Goal: Task Accomplishment & Management: Use online tool/utility

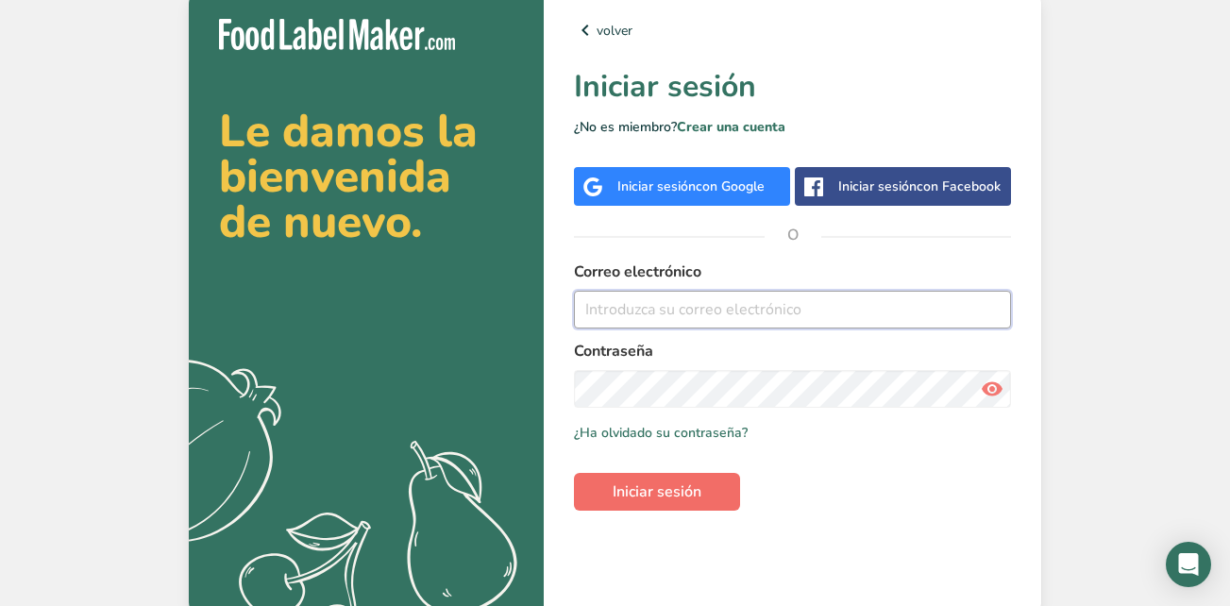
type input "[EMAIL_ADDRESS][DOMAIN_NAME]"
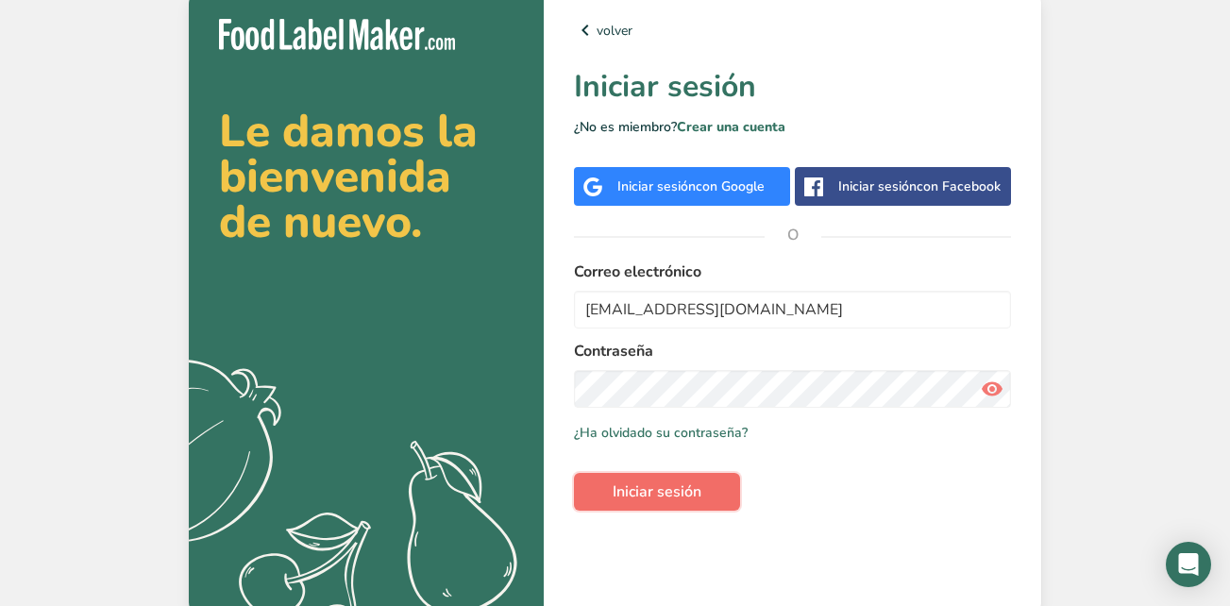
click at [622, 492] on span "Iniciar sesión" at bounding box center [657, 491] width 89 height 23
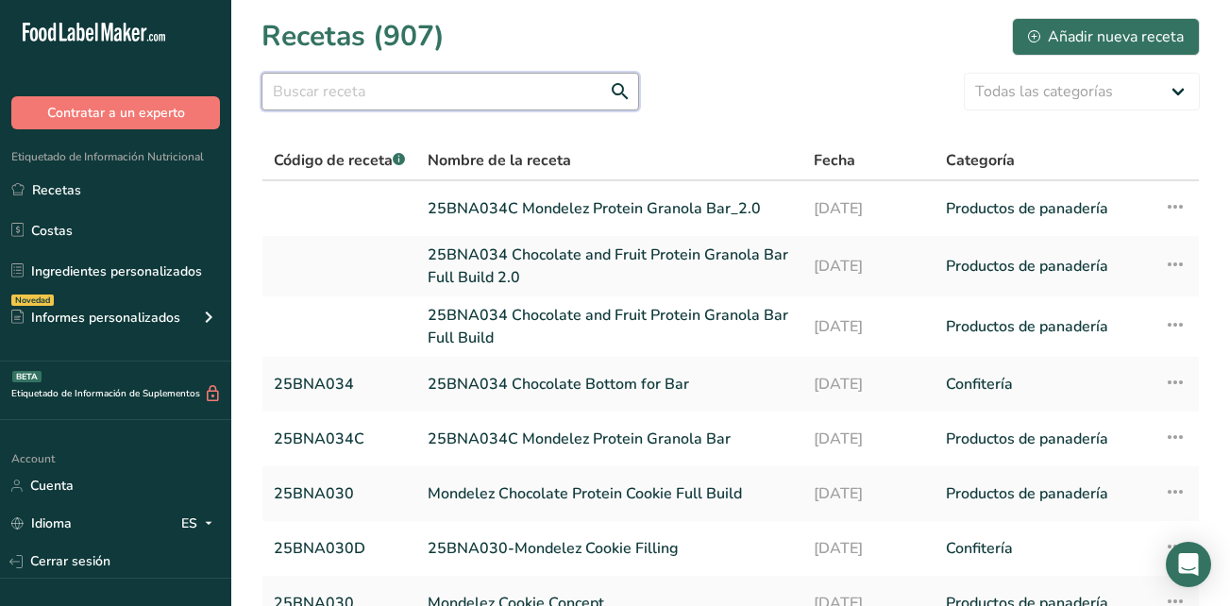
click at [489, 106] on input "text" at bounding box center [450, 92] width 378 height 38
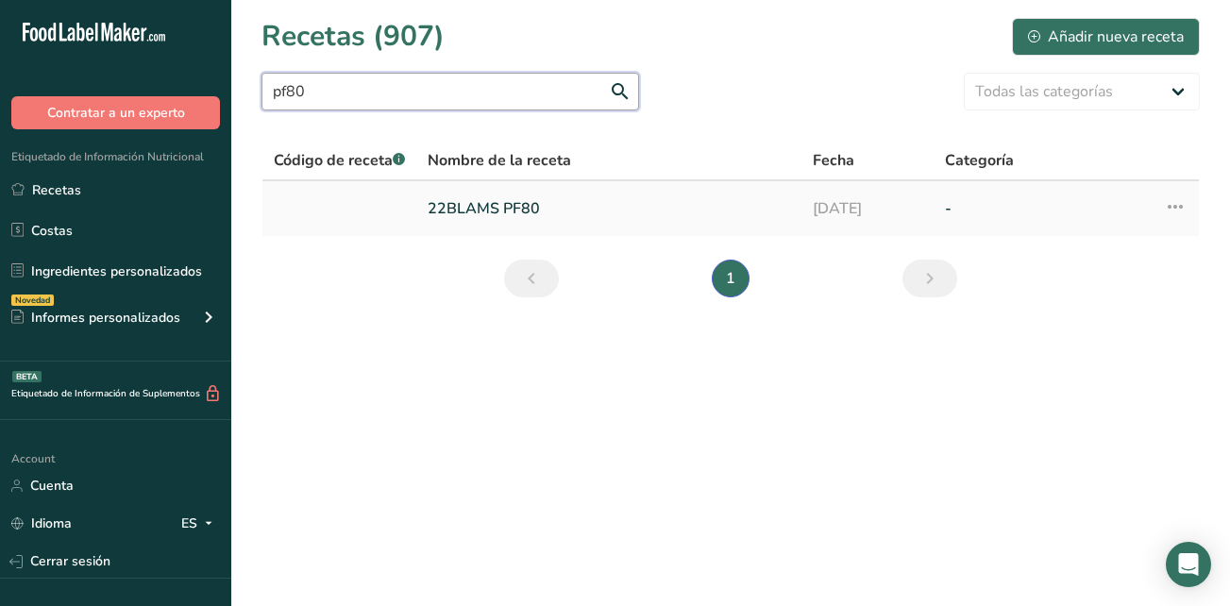
type input "pf80"
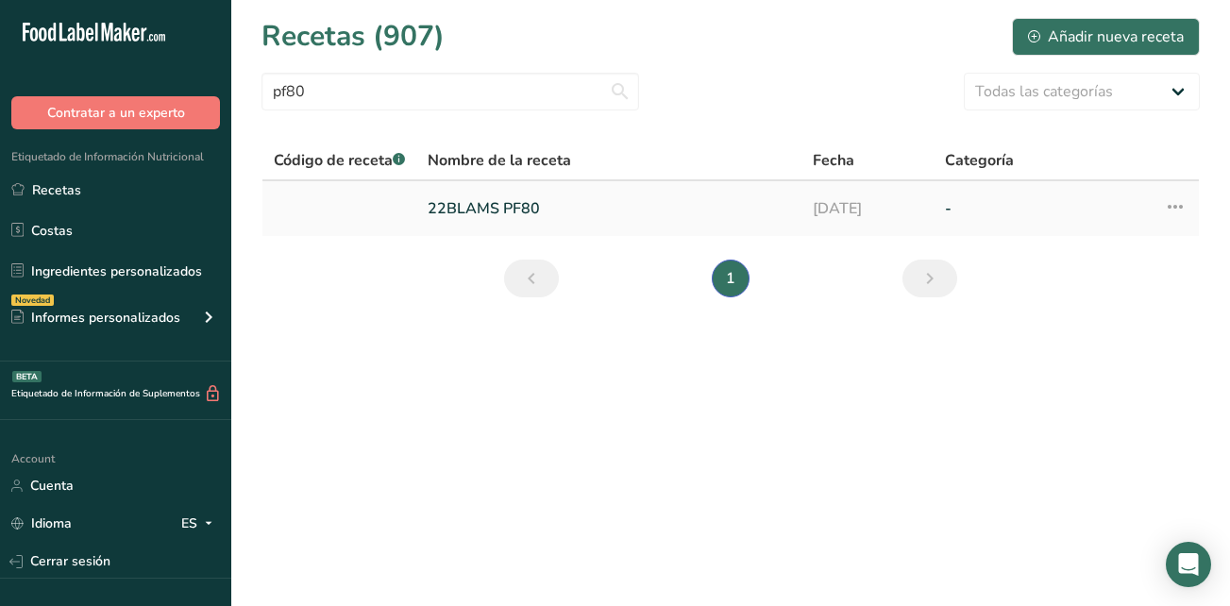
click at [497, 219] on link "22BLAMS PF80" at bounding box center [609, 209] width 362 height 40
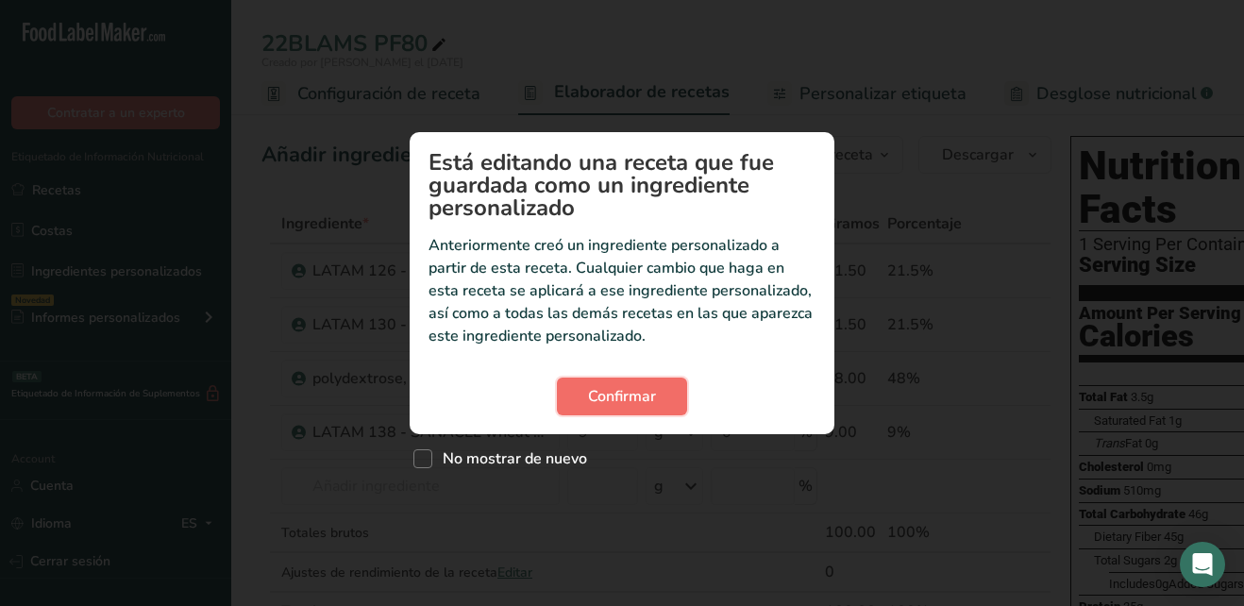
click at [652, 405] on span "Confirmar" at bounding box center [622, 396] width 68 height 23
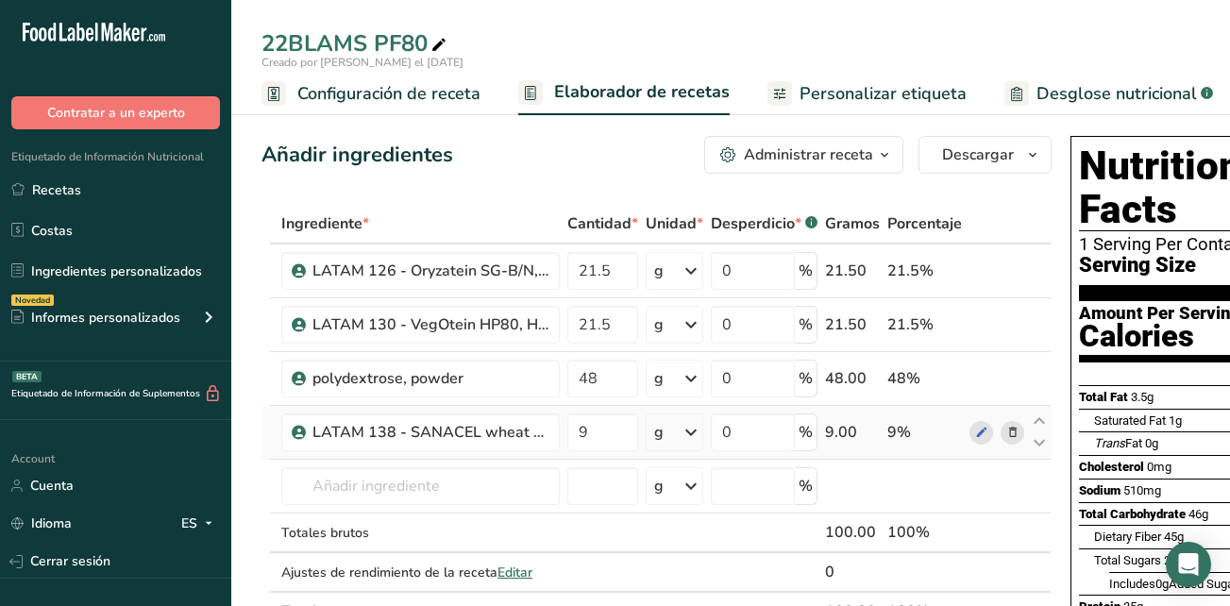
drag, startPoint x: 313, startPoint y: 264, endPoint x: 932, endPoint y: 425, distance: 638.7
click at [932, 425] on tbody "LATAM 126 - Oryzatein SG-B/N, Rice Protein 21.5 g Unidades de peso g kg mg Ver …" at bounding box center [656, 417] width 788 height 346
click at [1011, 156] on span "Descargar" at bounding box center [978, 154] width 72 height 23
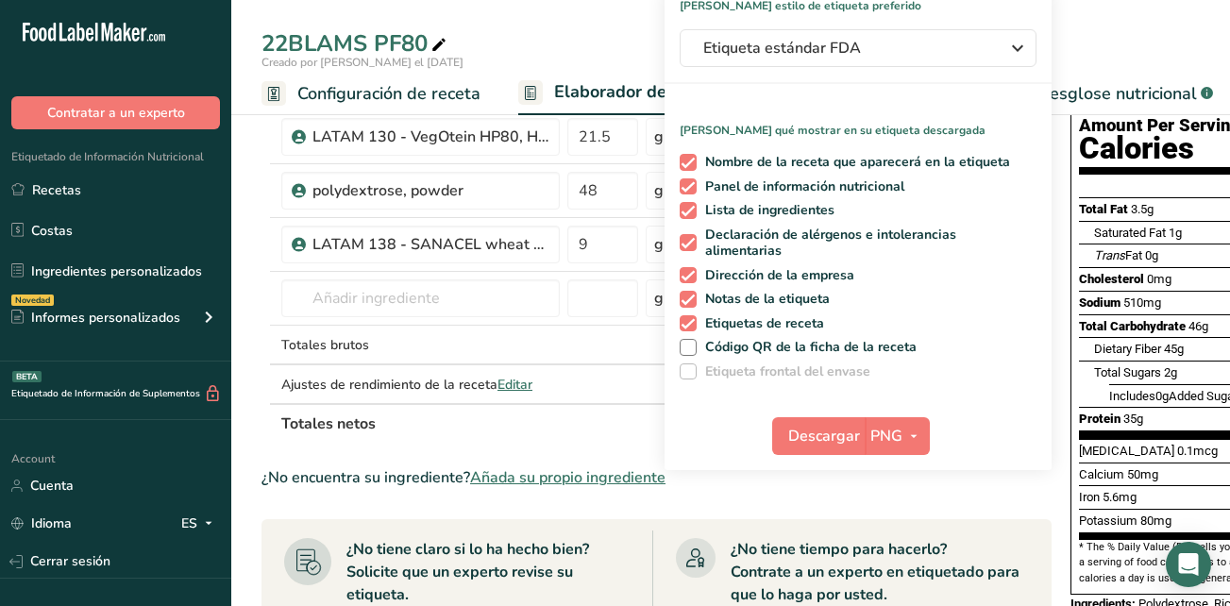
scroll to position [189, 0]
click at [892, 425] on span "PNG" at bounding box center [886, 435] width 32 height 23
click at [900, 563] on link "PDF" at bounding box center [899, 566] width 60 height 31
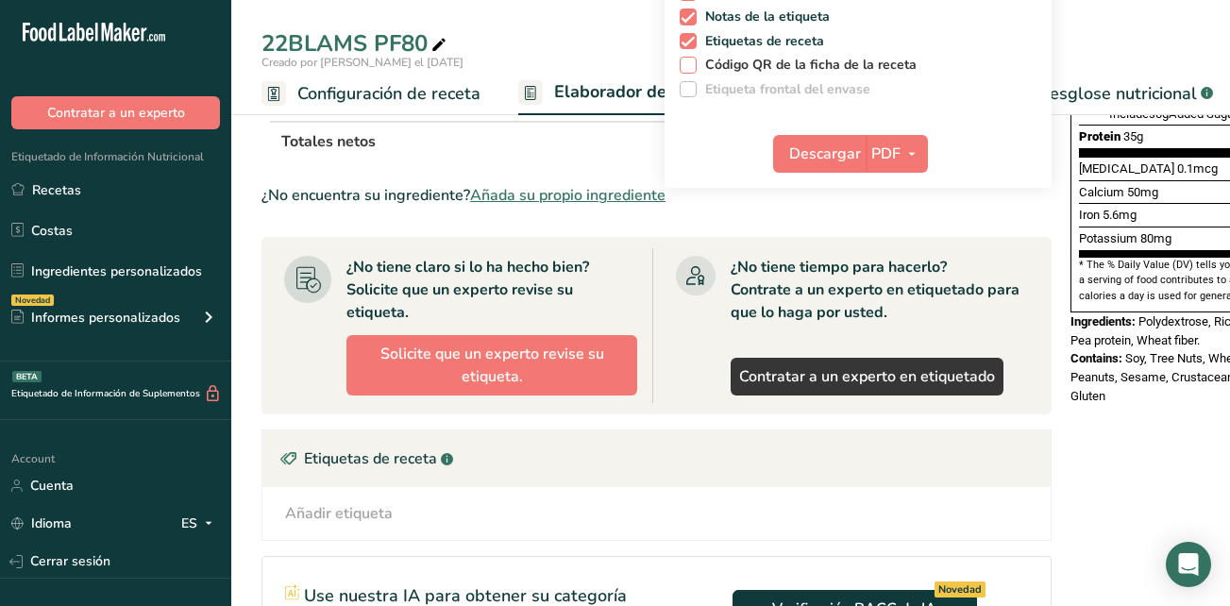
scroll to position [472, 0]
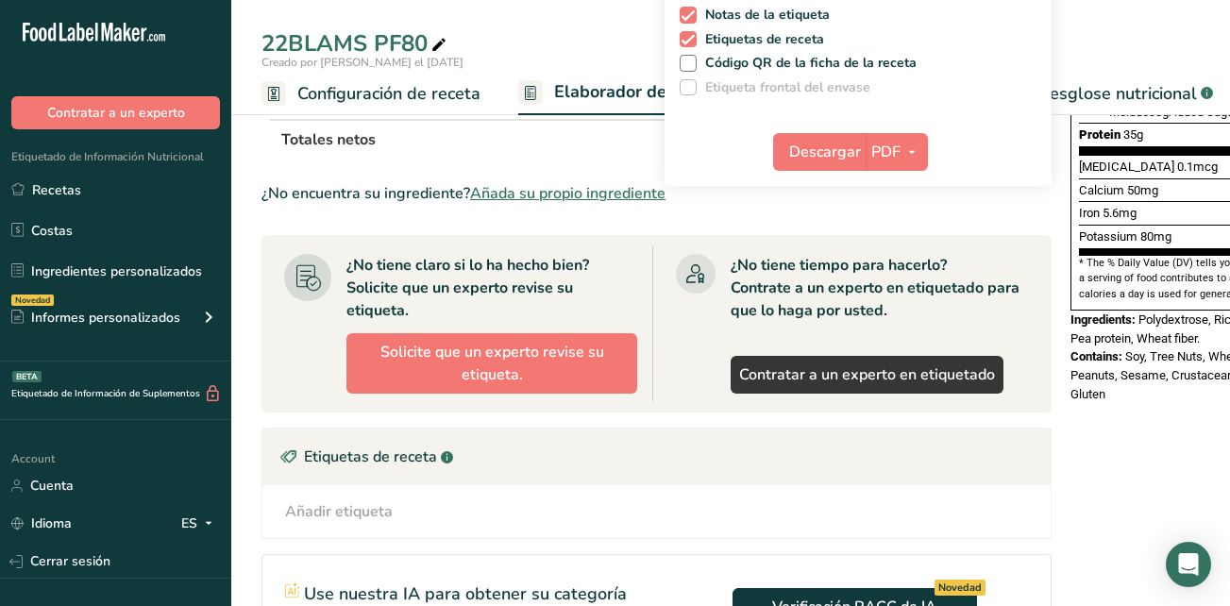
click at [780, 443] on div "Etiquetas de receta .a-a{fill:#347362;}.b-a{fill:#fff;}" at bounding box center [656, 456] width 788 height 57
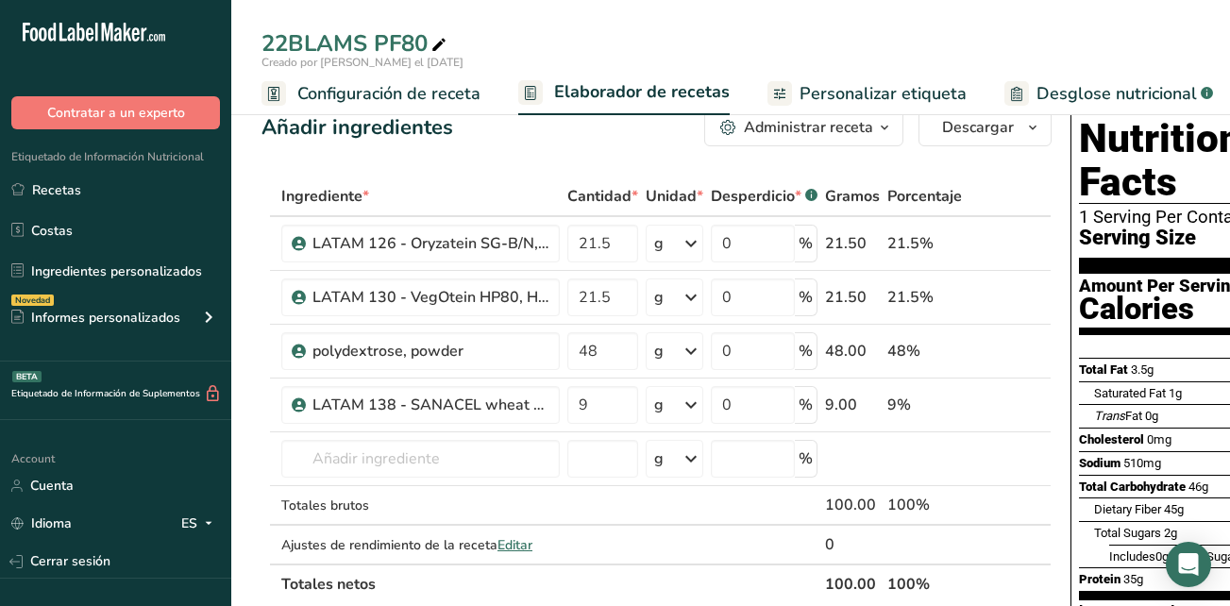
scroll to position [0, 0]
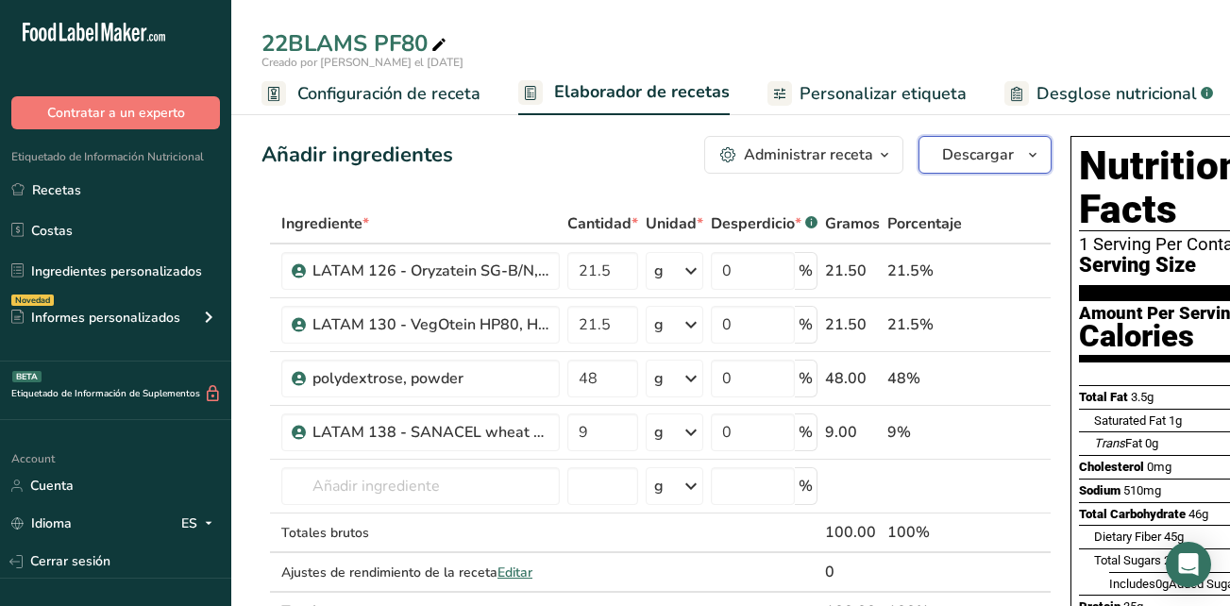
click at [1021, 155] on span "button" at bounding box center [1032, 154] width 23 height 23
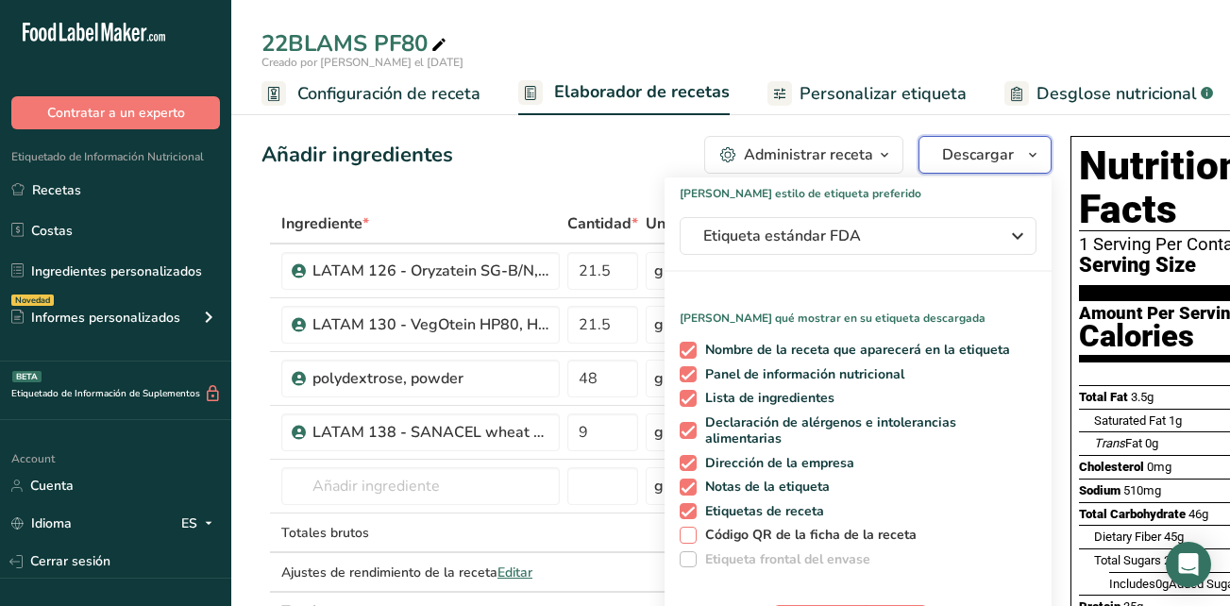
scroll to position [94, 0]
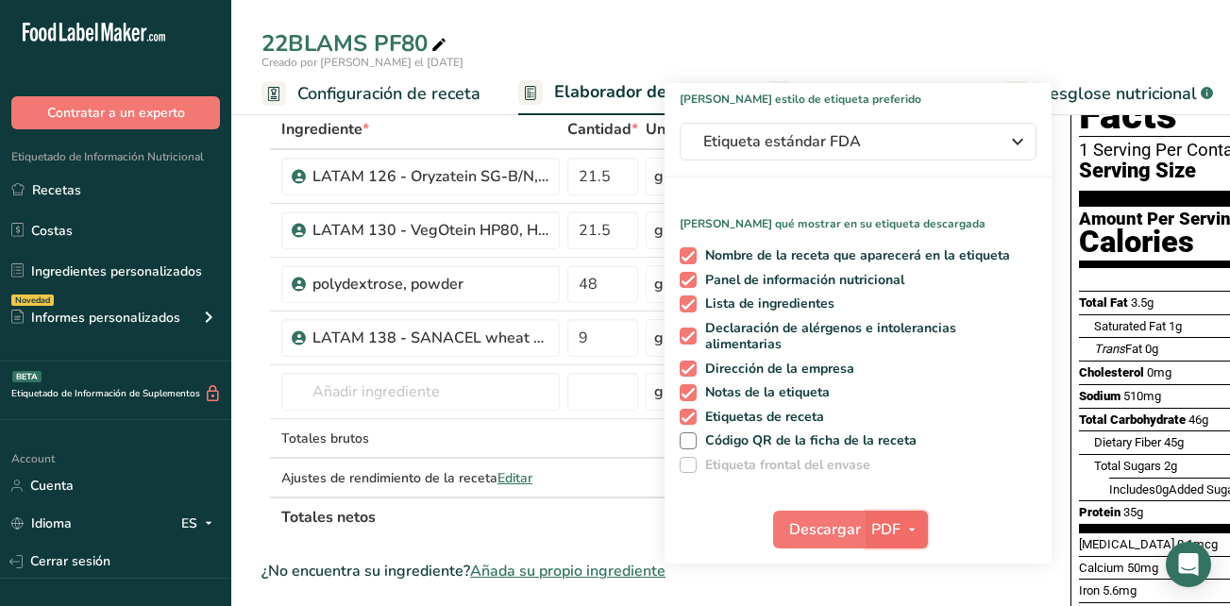
click at [884, 522] on span "PDF" at bounding box center [885, 529] width 29 height 23
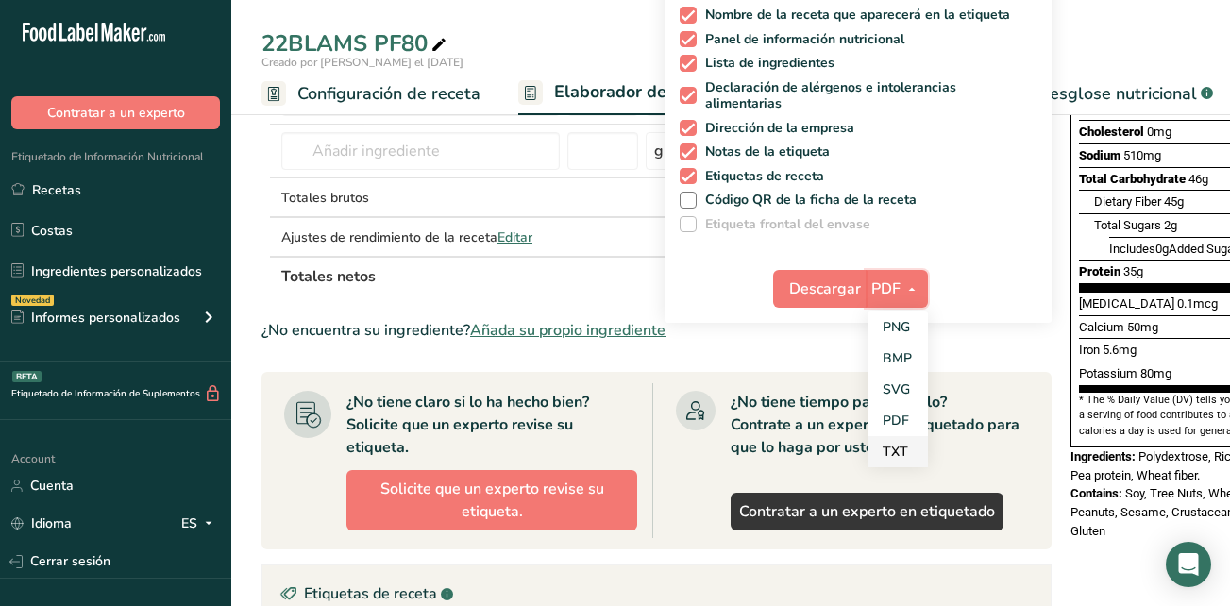
scroll to position [378, 0]
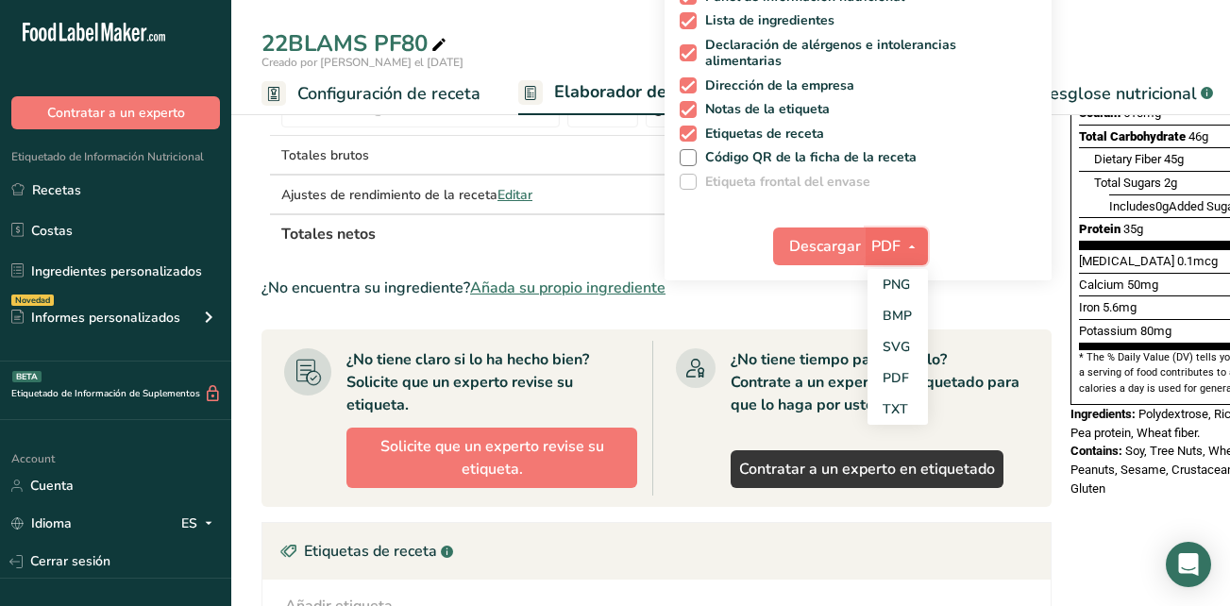
click at [892, 246] on span "PDF" at bounding box center [885, 246] width 29 height 23
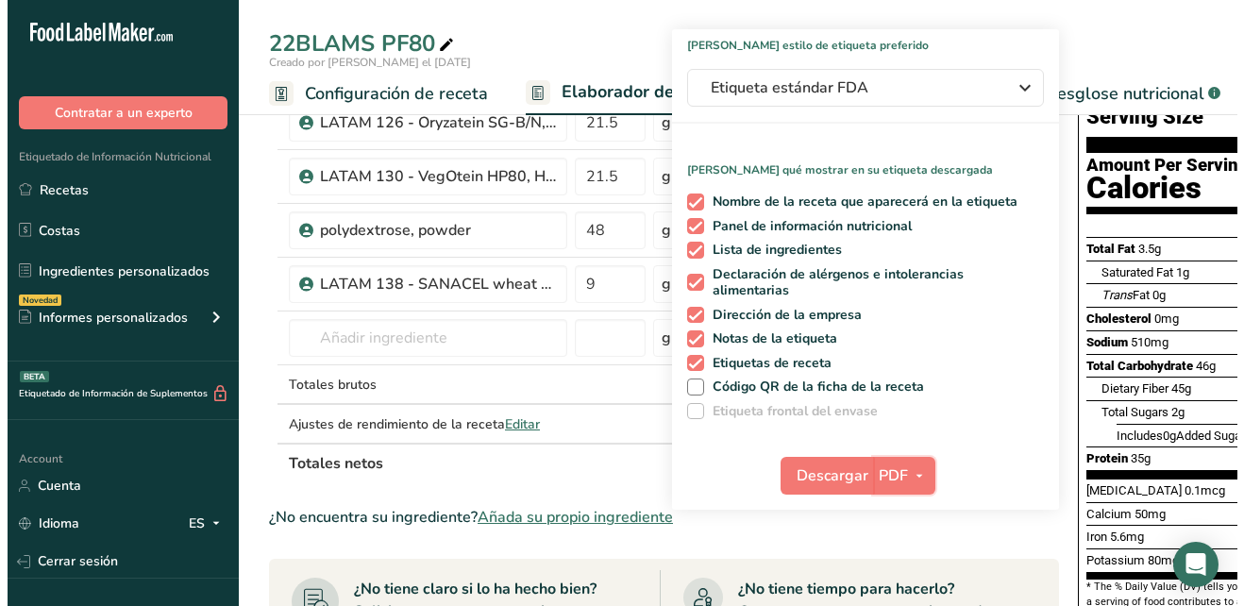
scroll to position [143, 0]
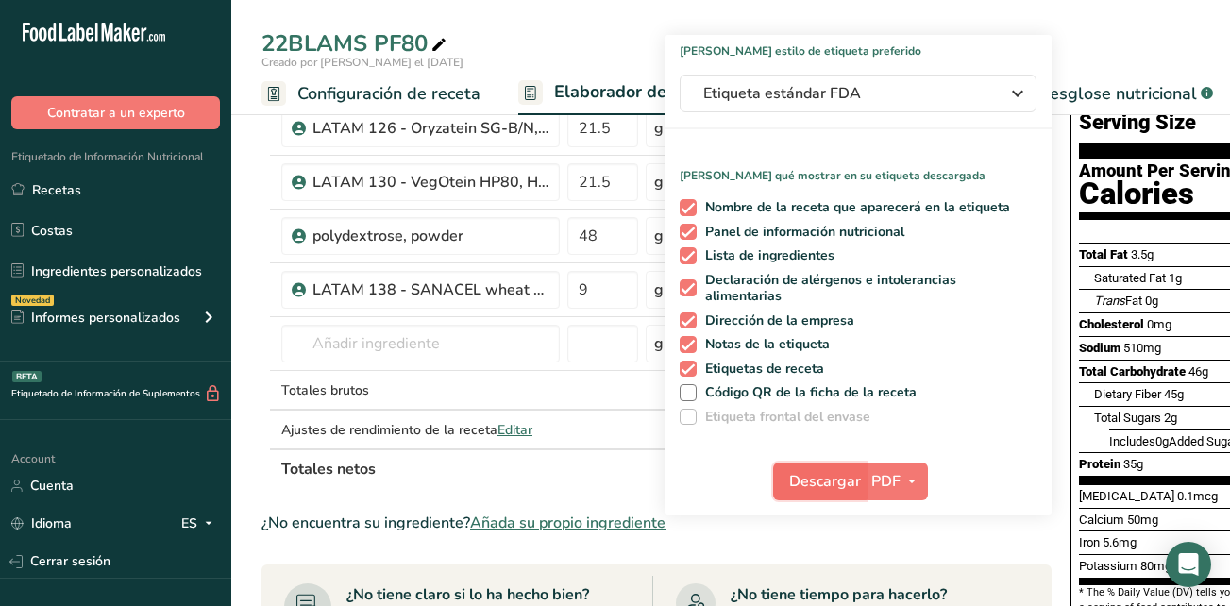
click at [817, 482] on span "Descargar" at bounding box center [825, 481] width 72 height 23
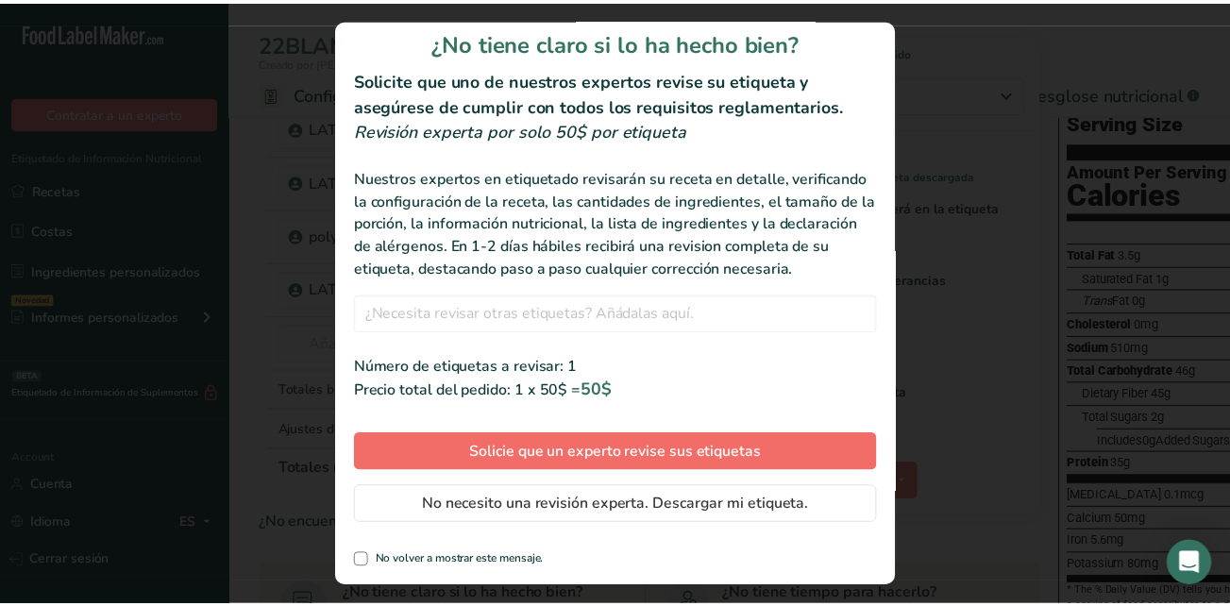
scroll to position [35, 0]
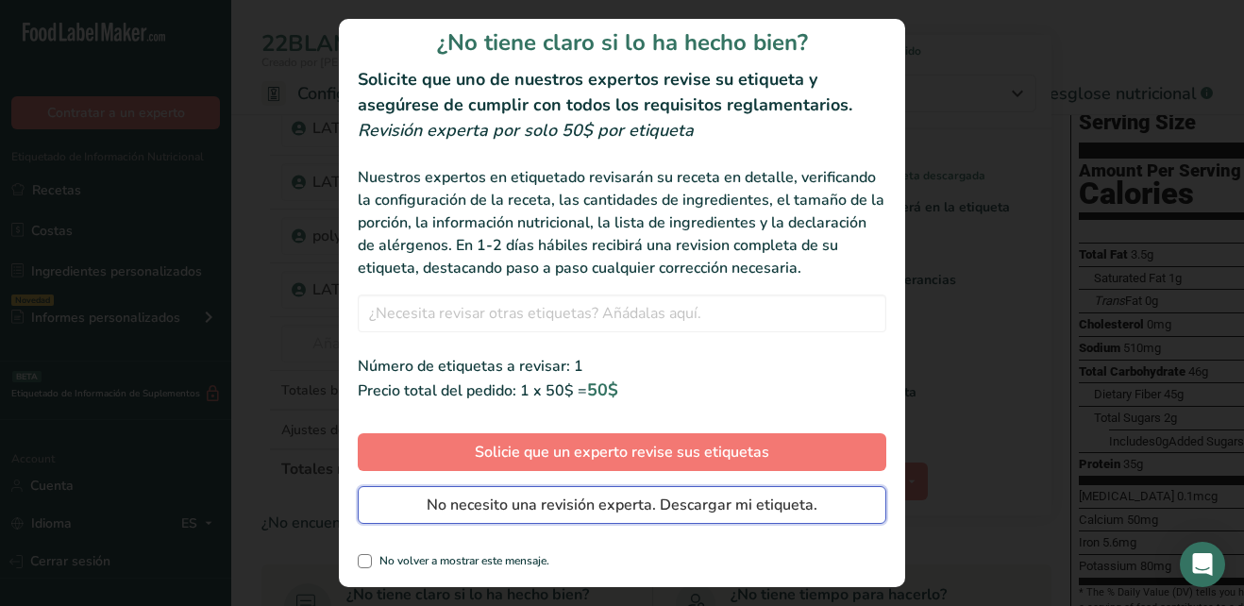
click at [639, 511] on span "No necesito una revisión experta. Descargar mi etiqueta." at bounding box center [622, 505] width 391 height 23
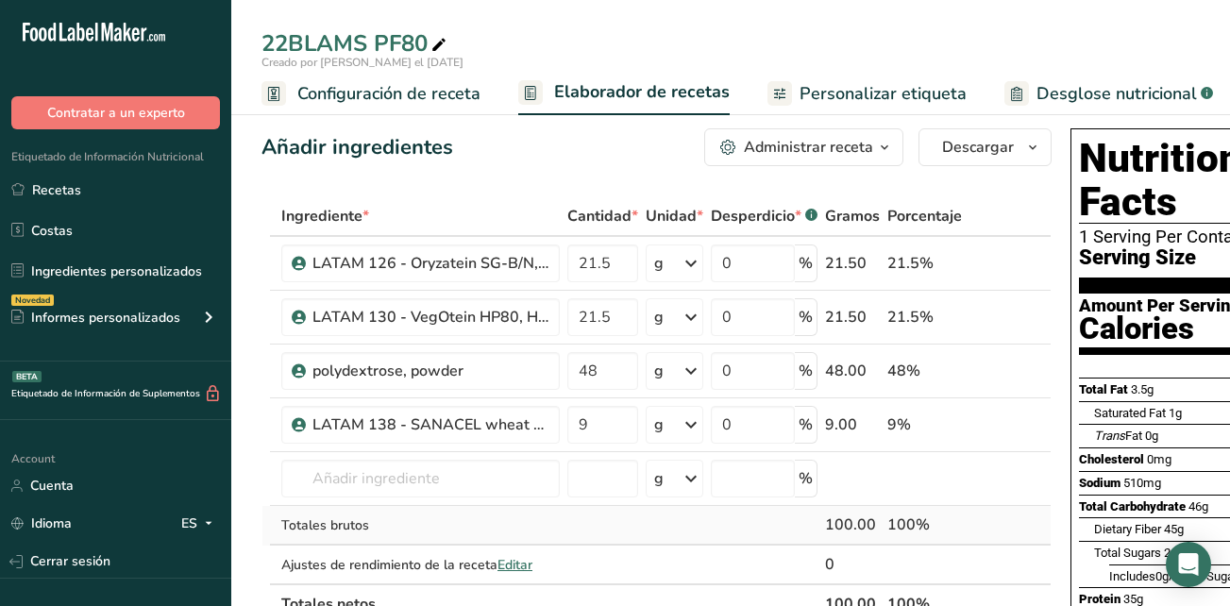
scroll to position [0, 0]
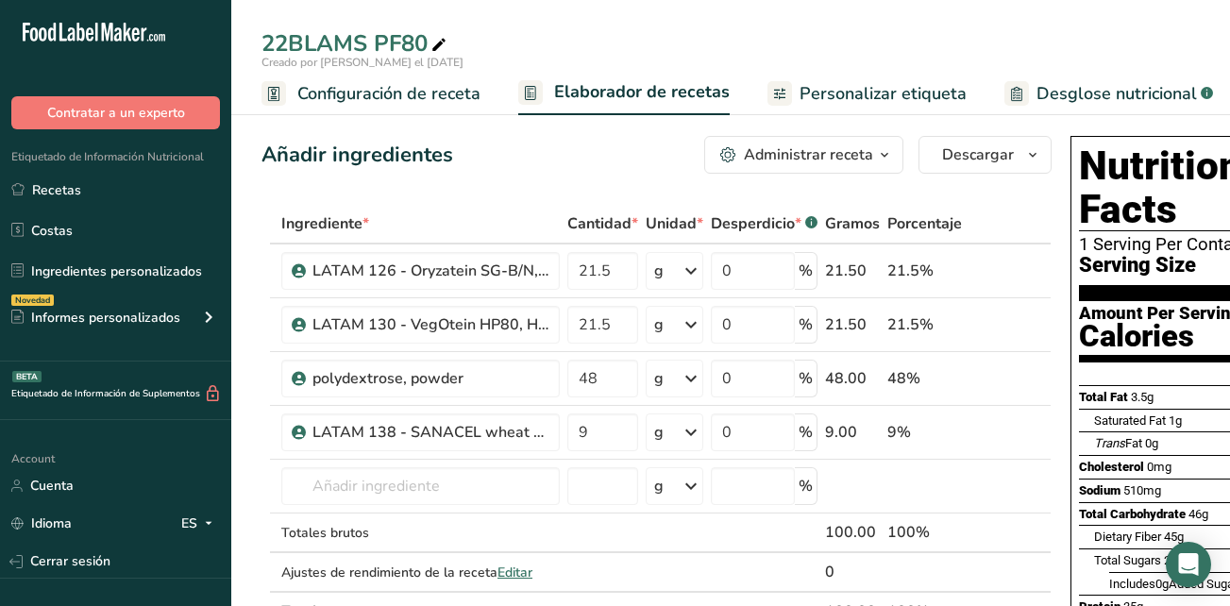
click at [387, 93] on span "Configuración de receta" at bounding box center [388, 93] width 183 height 25
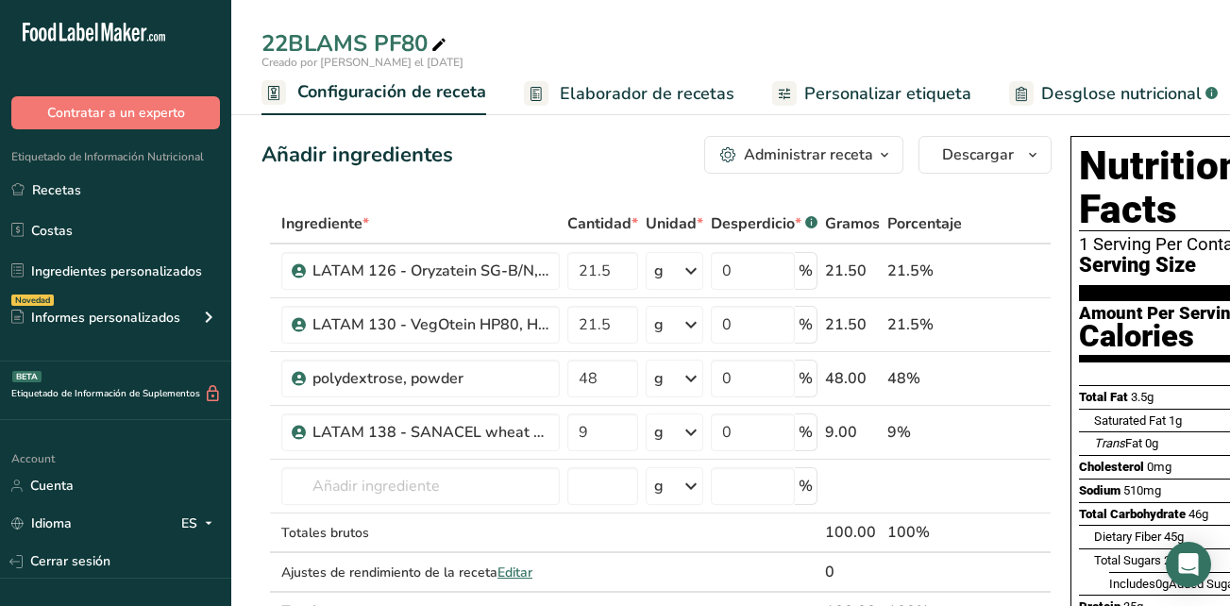
scroll to position [0, 7]
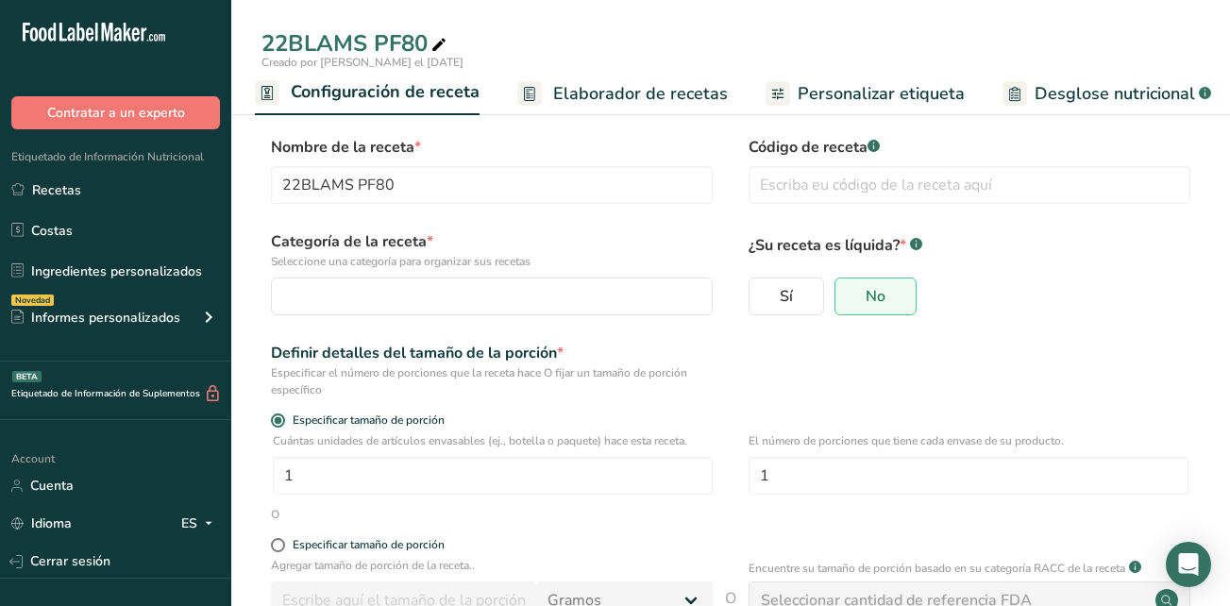
click at [937, 94] on span "Personalizar etiqueta" at bounding box center [881, 93] width 167 height 25
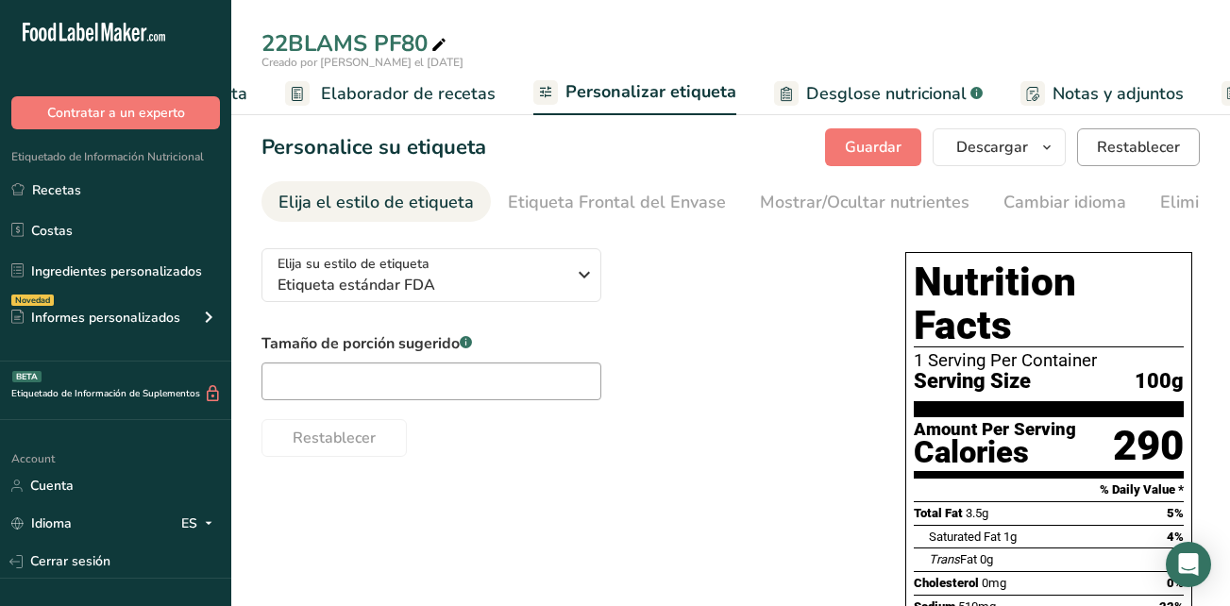
scroll to position [0, 432]
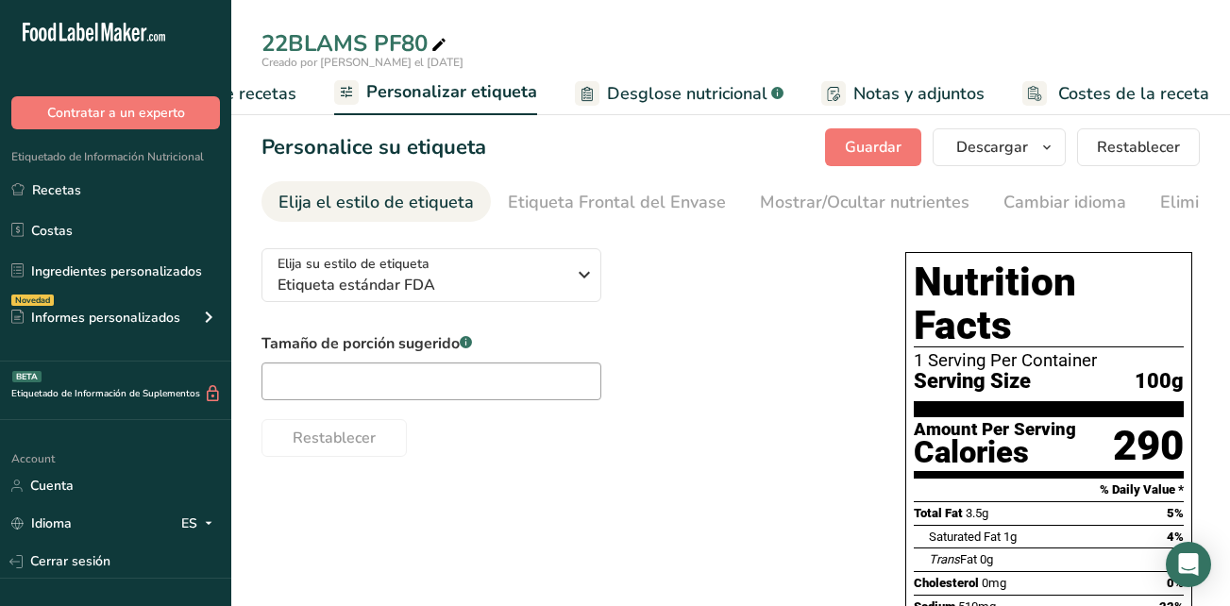
click at [247, 94] on span "Elaborador de recetas" at bounding box center [209, 93] width 175 height 25
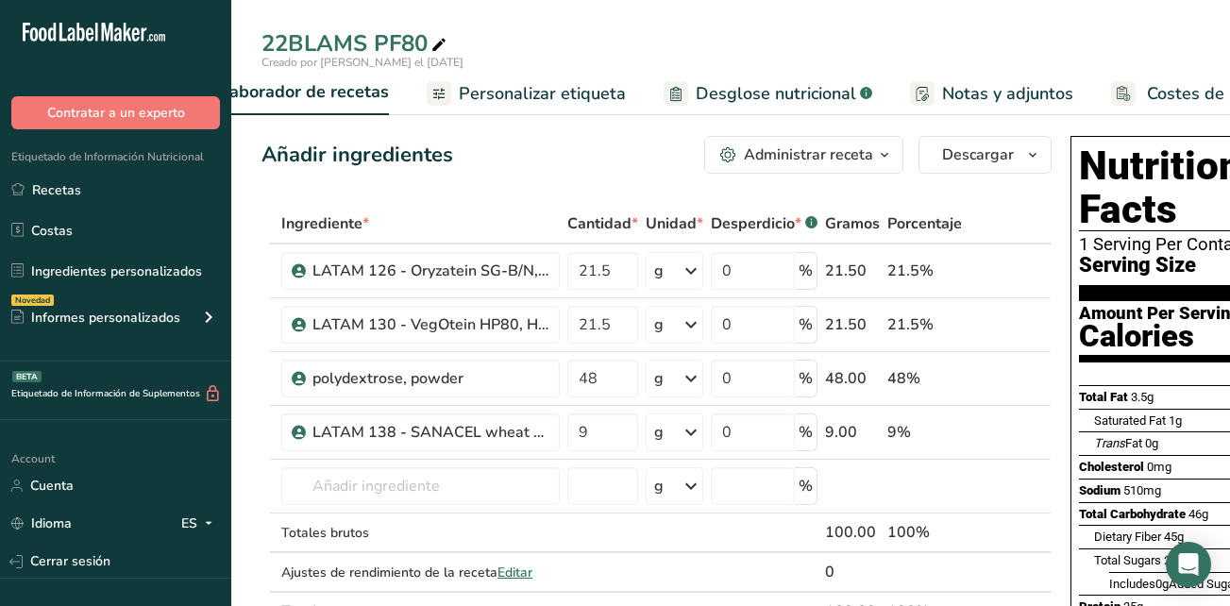
scroll to position [0, 262]
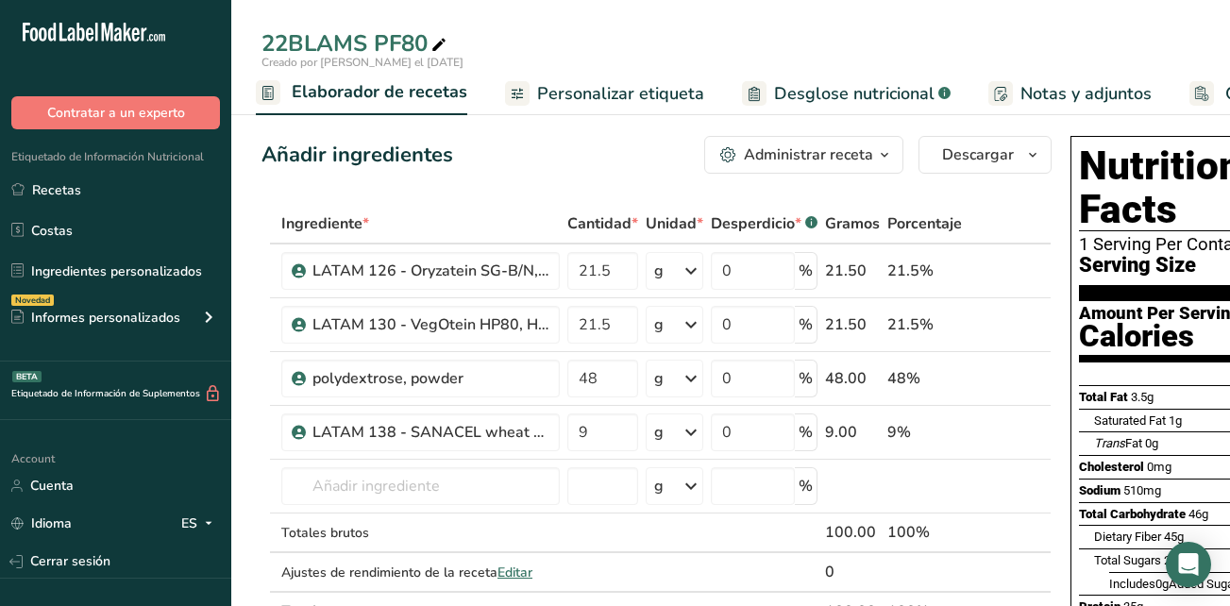
click at [891, 148] on icon "button" at bounding box center [884, 155] width 15 height 24
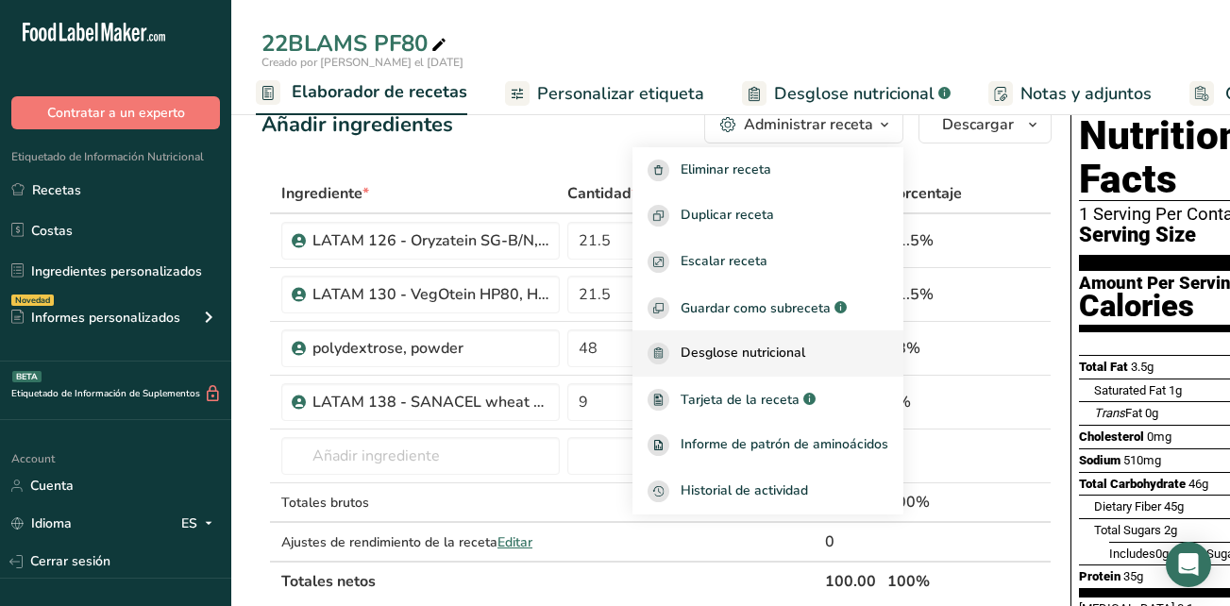
scroll to position [0, 0]
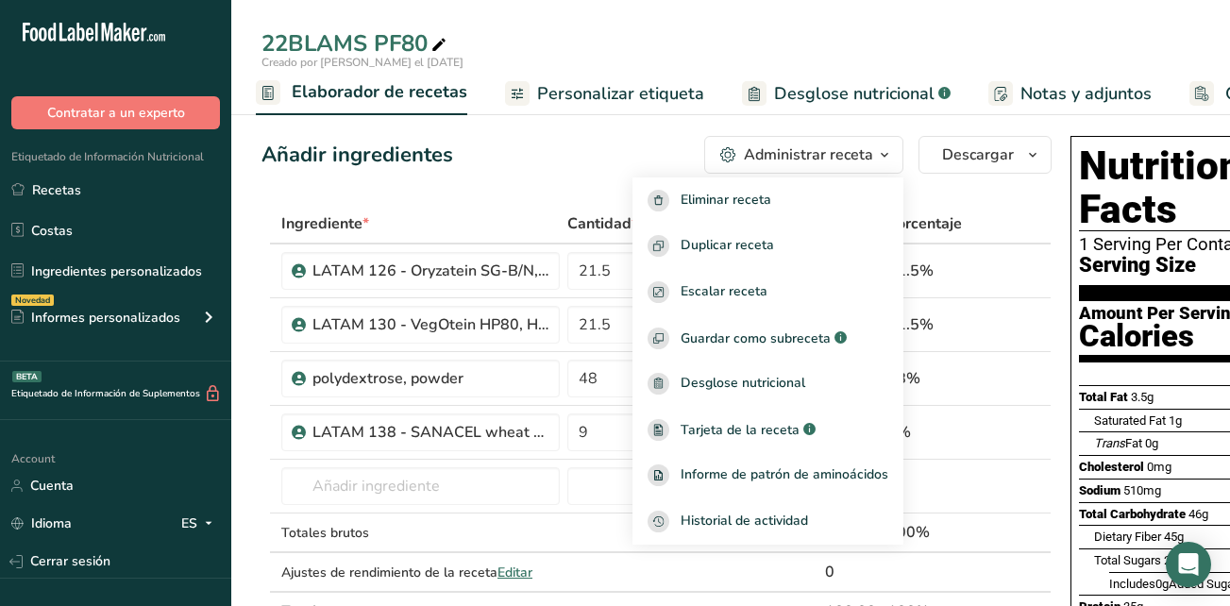
click at [870, 160] on div "Administrar receta" at bounding box center [808, 154] width 129 height 23
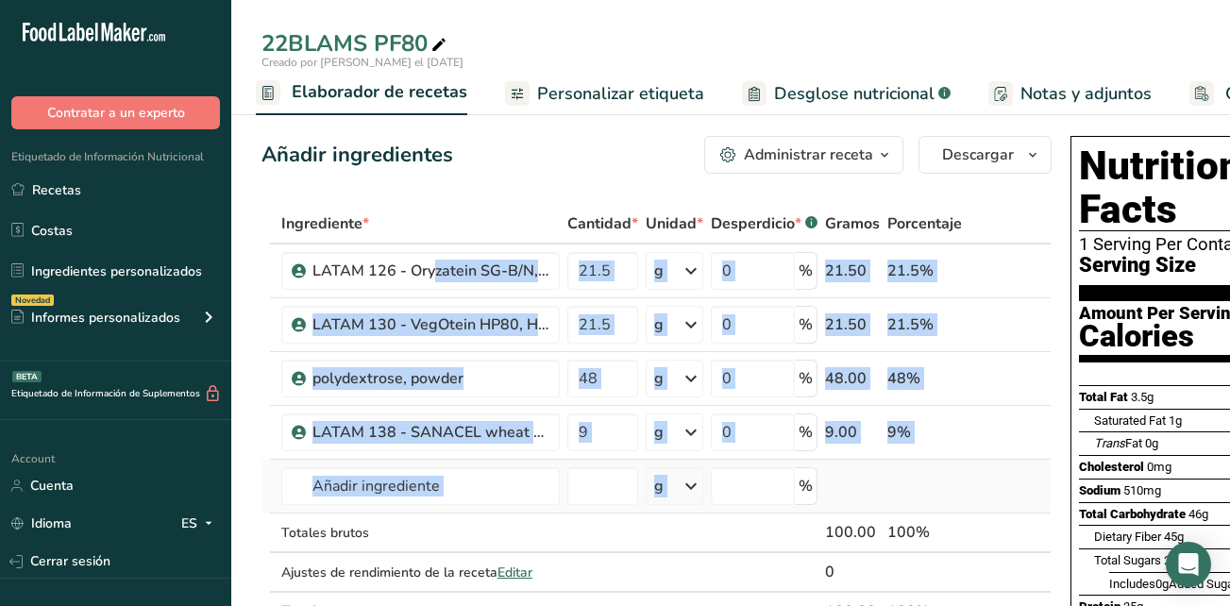
drag, startPoint x: 283, startPoint y: 250, endPoint x: 931, endPoint y: 493, distance: 691.4
click at [931, 493] on tbody "LATAM 126 - Oryzatein SG-B/N, Rice Protein 21.5 g Unidades de peso g kg mg Ver …" at bounding box center [656, 417] width 788 height 346
copy tbody "LOREM 180 - Ipsumdolo SI-A/C, Adip Elitsed d Eiusmodt in utla e do ma Ali eni A…"
click at [658, 495] on div "g" at bounding box center [658, 486] width 9 height 23
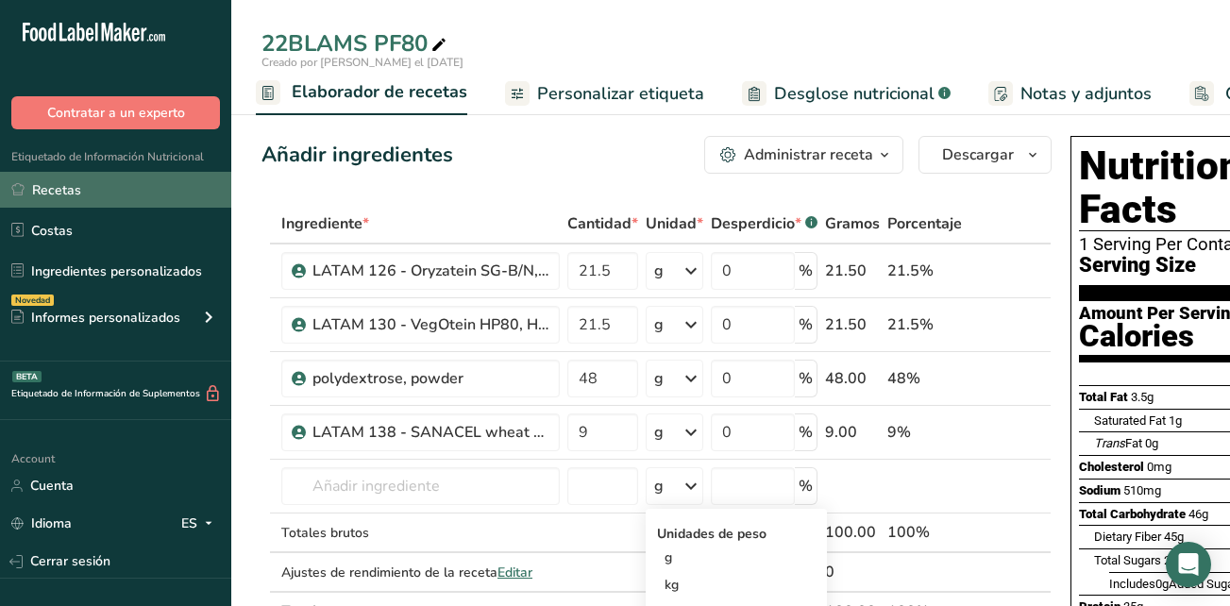
click at [127, 193] on link "Recetas" at bounding box center [115, 190] width 231 height 36
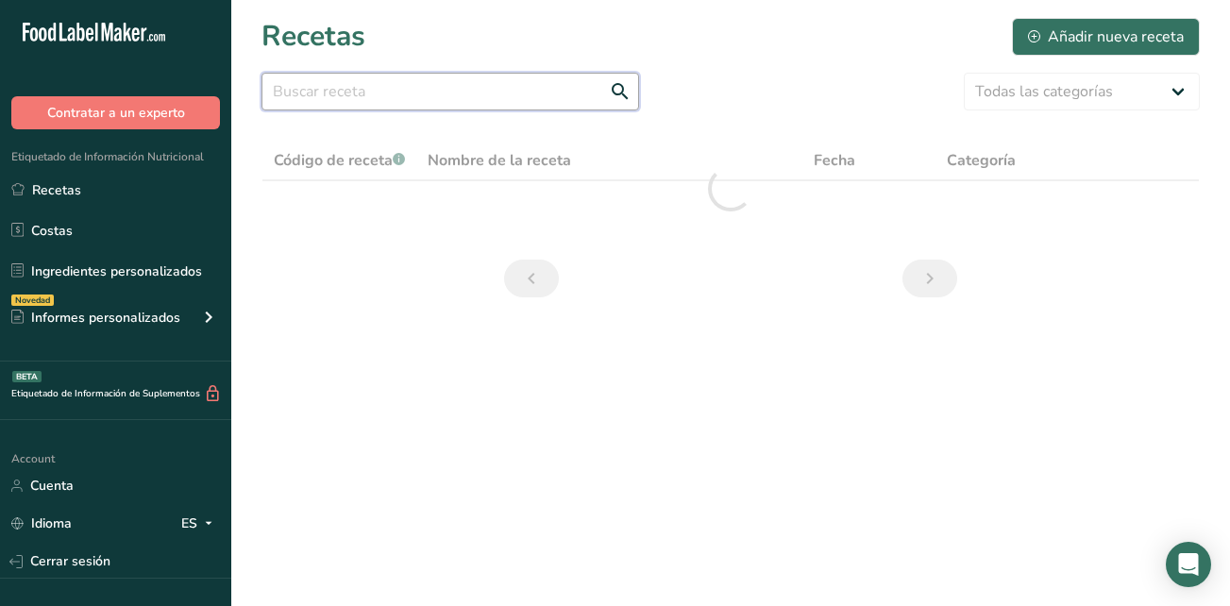
click at [423, 97] on input "text" at bounding box center [450, 92] width 378 height 38
drag, startPoint x: 360, startPoint y: 93, endPoint x: 264, endPoint y: 98, distance: 95.4
click at [264, 98] on input "pn 60" at bounding box center [450, 92] width 378 height 38
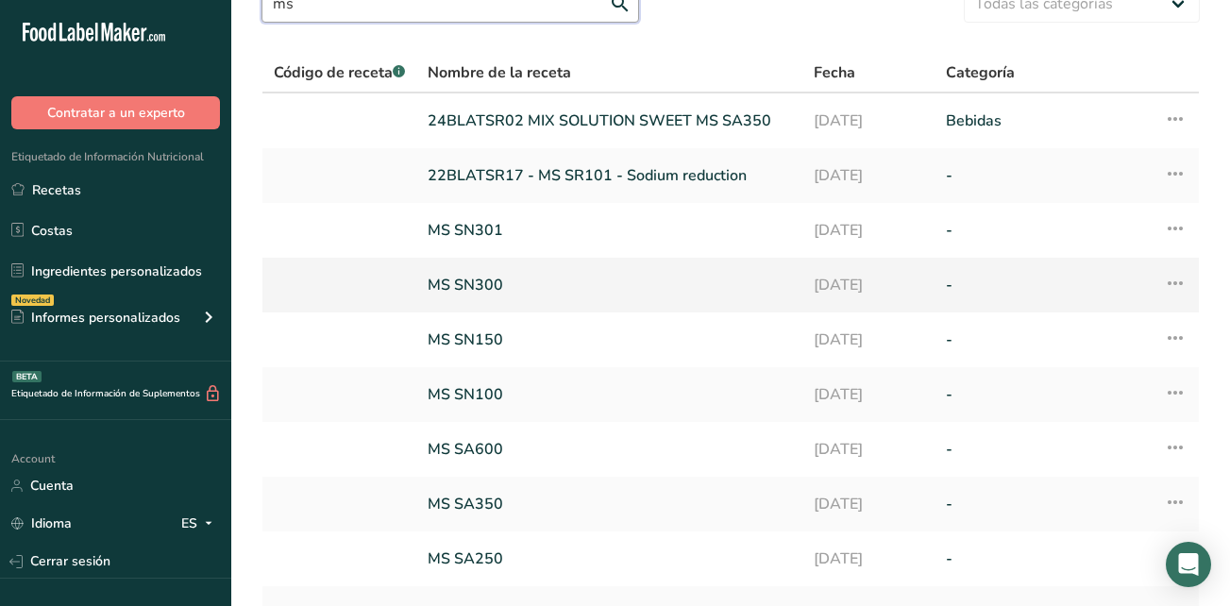
scroll to position [275, 0]
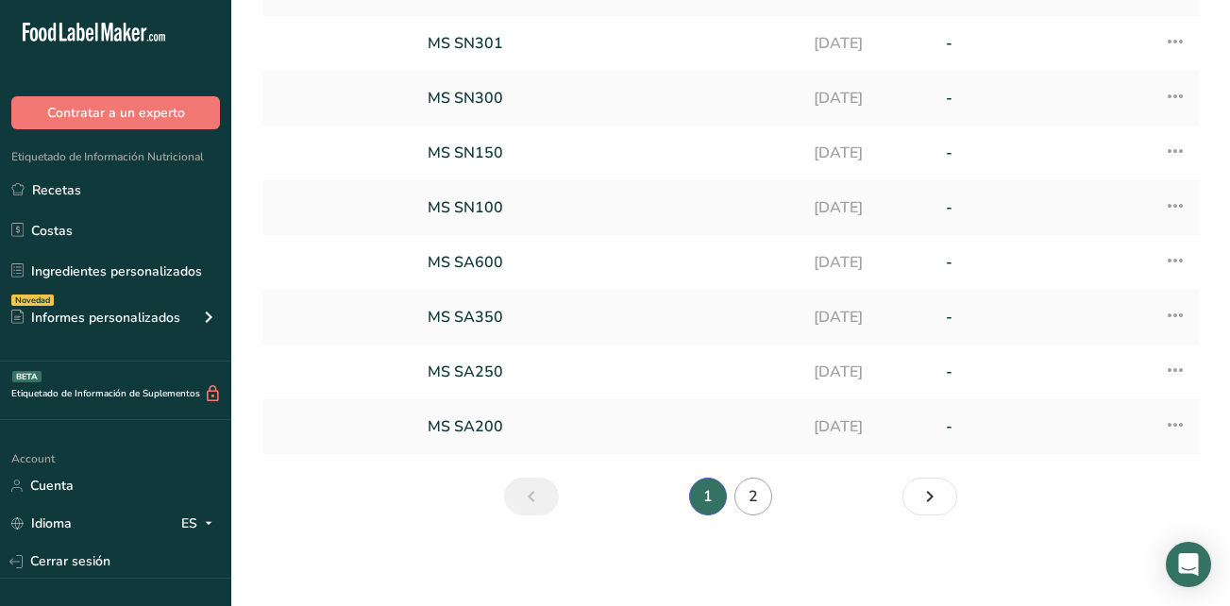
type input "ms"
click at [750, 495] on link "2" at bounding box center [753, 497] width 38 height 38
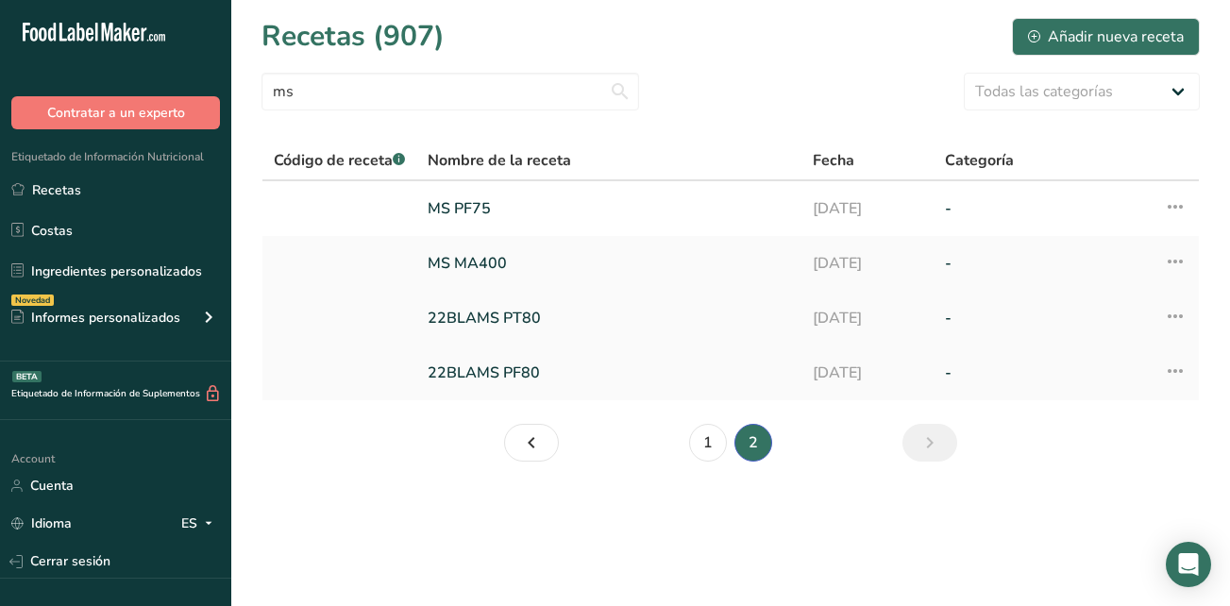
click at [520, 321] on link "22BLAMS PT80" at bounding box center [609, 318] width 362 height 40
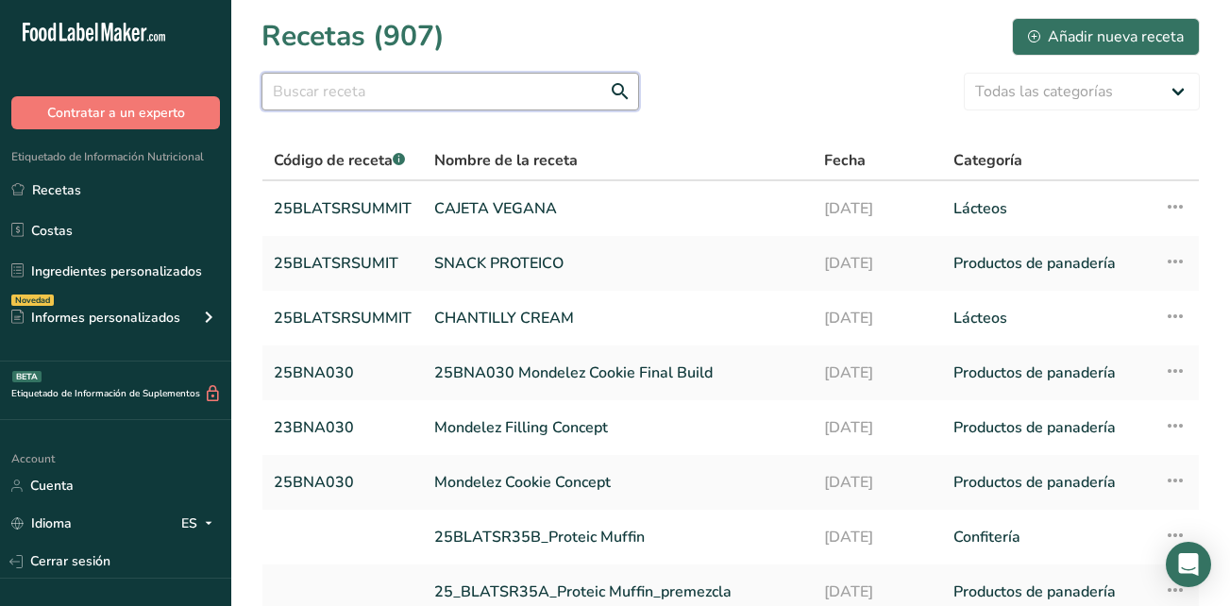
click at [519, 96] on input "text" at bounding box center [450, 92] width 378 height 38
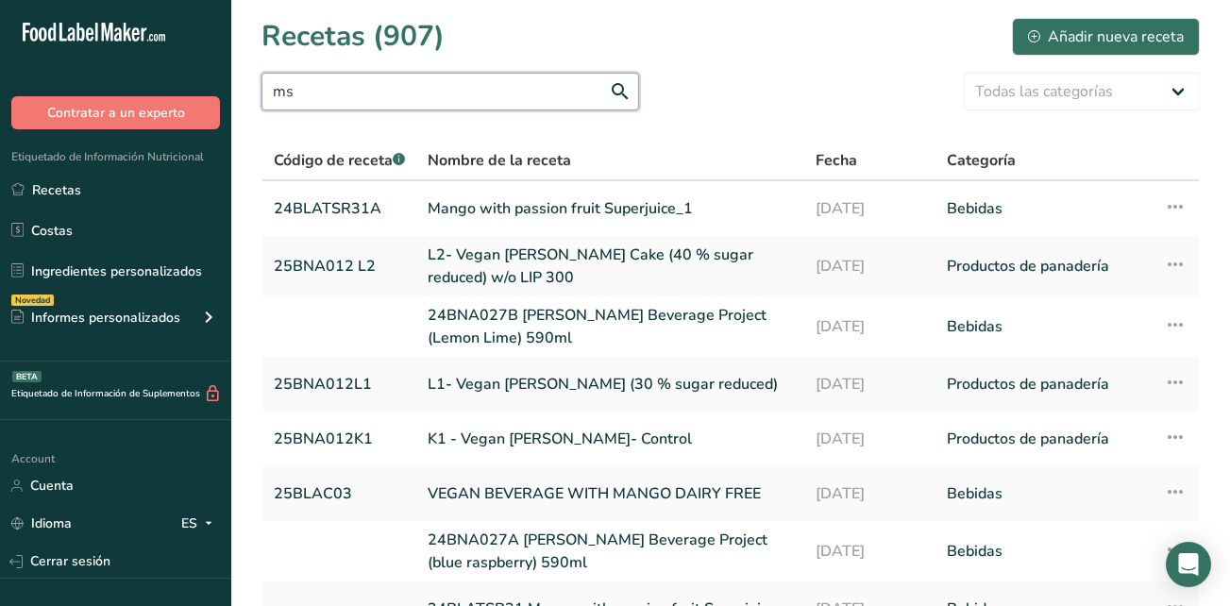
click at [518, 108] on input "ms" at bounding box center [450, 92] width 378 height 38
drag, startPoint x: 409, startPoint y: 86, endPoint x: 262, endPoint y: 93, distance: 146.5
click at [262, 93] on input "ms" at bounding box center [450, 92] width 378 height 38
type input "ms"
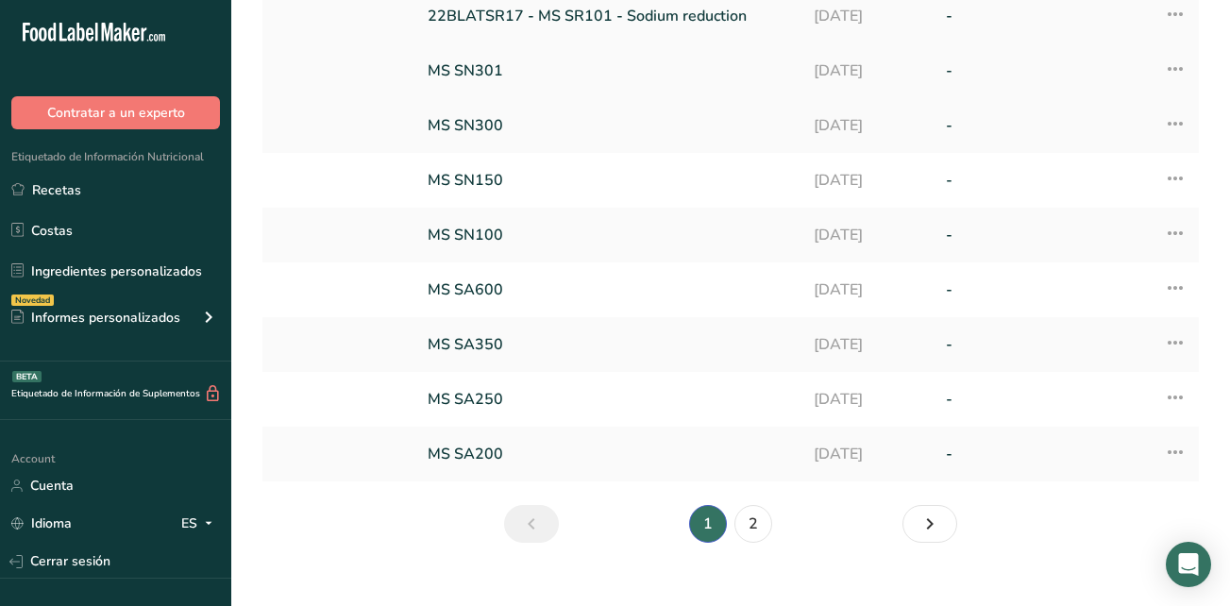
scroll to position [275, 0]
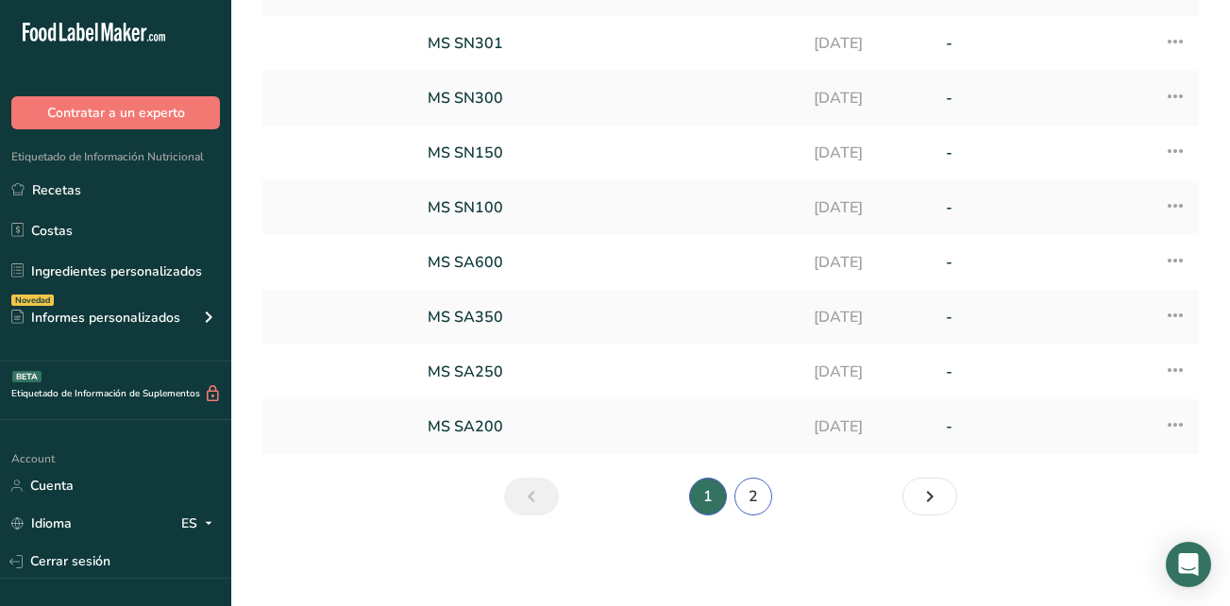
click at [752, 486] on link "2" at bounding box center [753, 497] width 38 height 38
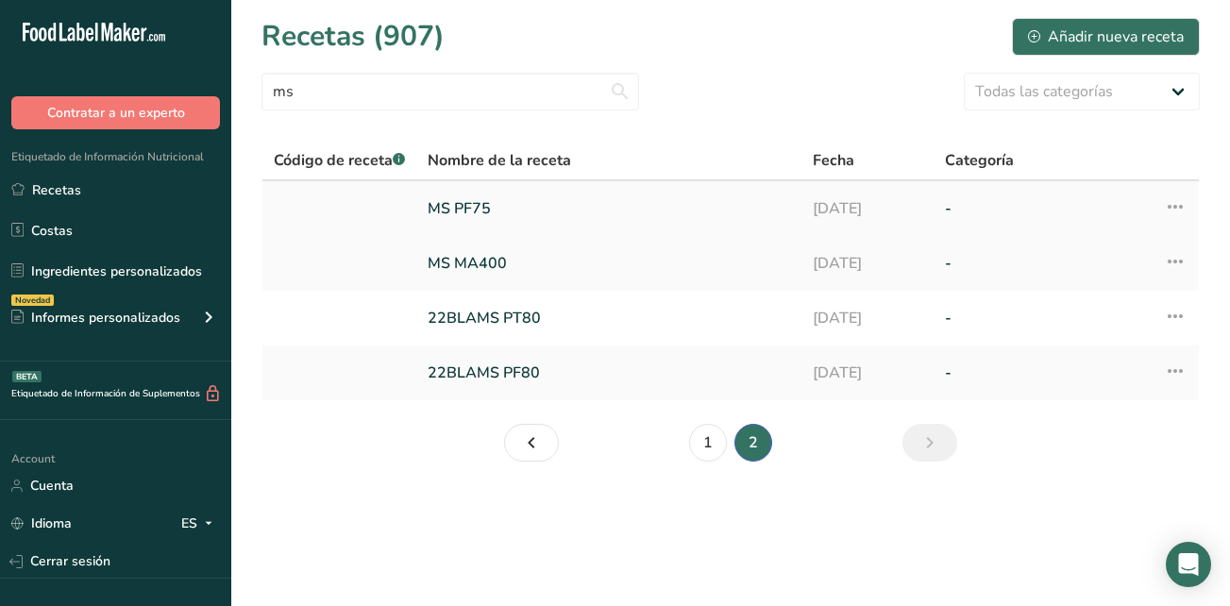
click at [479, 207] on link "MS PF75" at bounding box center [609, 209] width 362 height 40
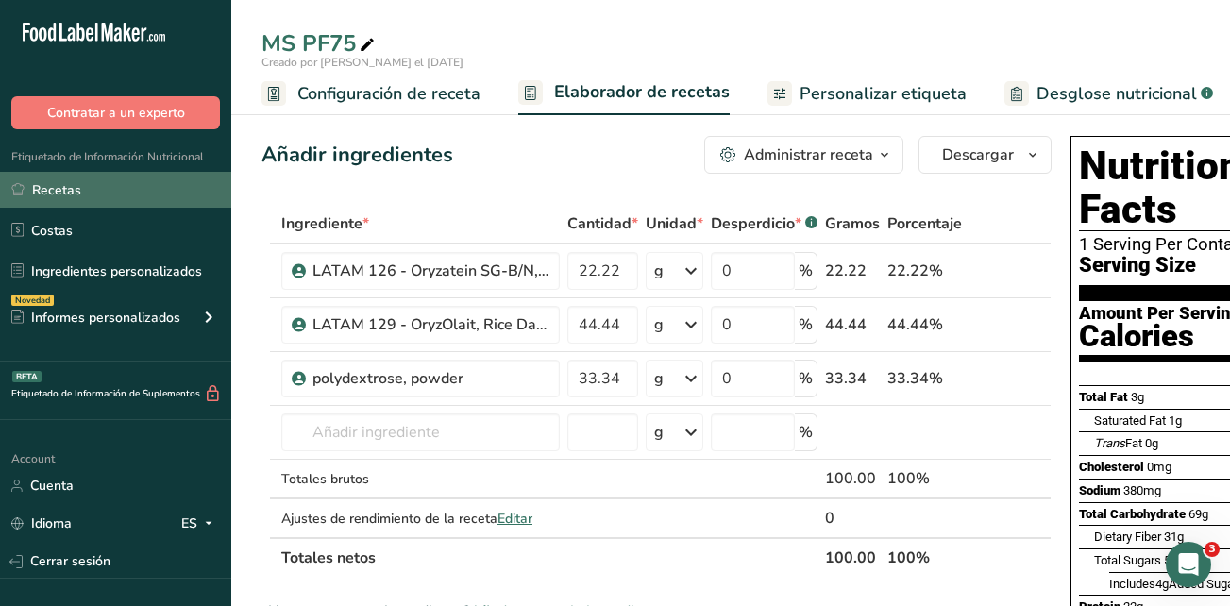
click at [37, 191] on link "Recetas" at bounding box center [115, 190] width 231 height 36
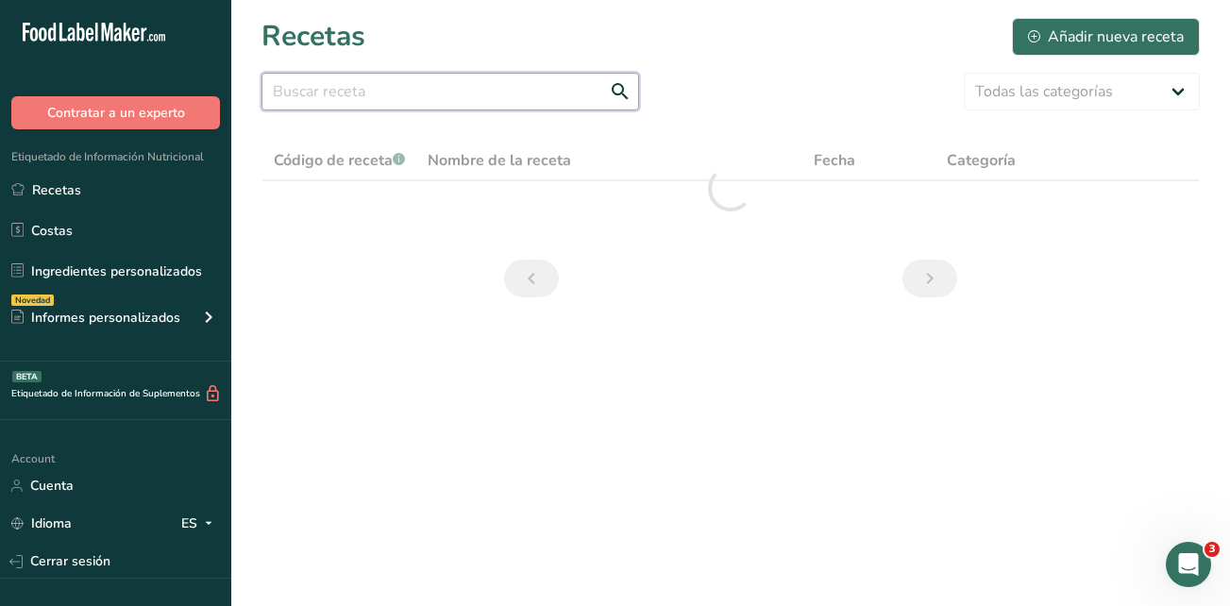
click at [317, 98] on input "text" at bounding box center [450, 92] width 378 height 38
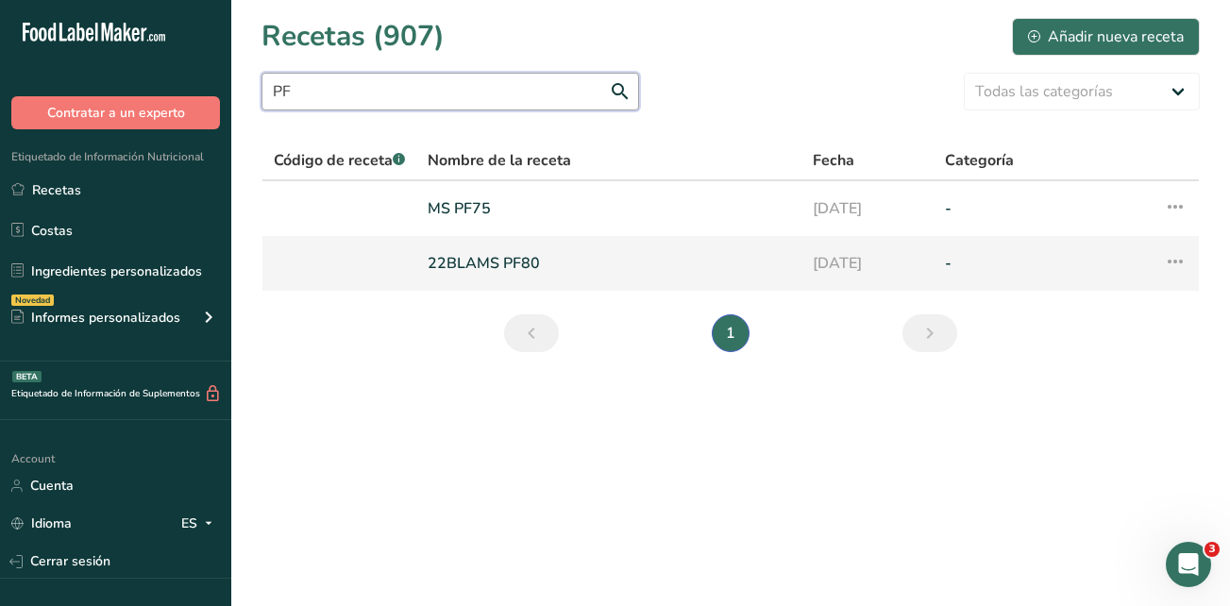
type input "PF"
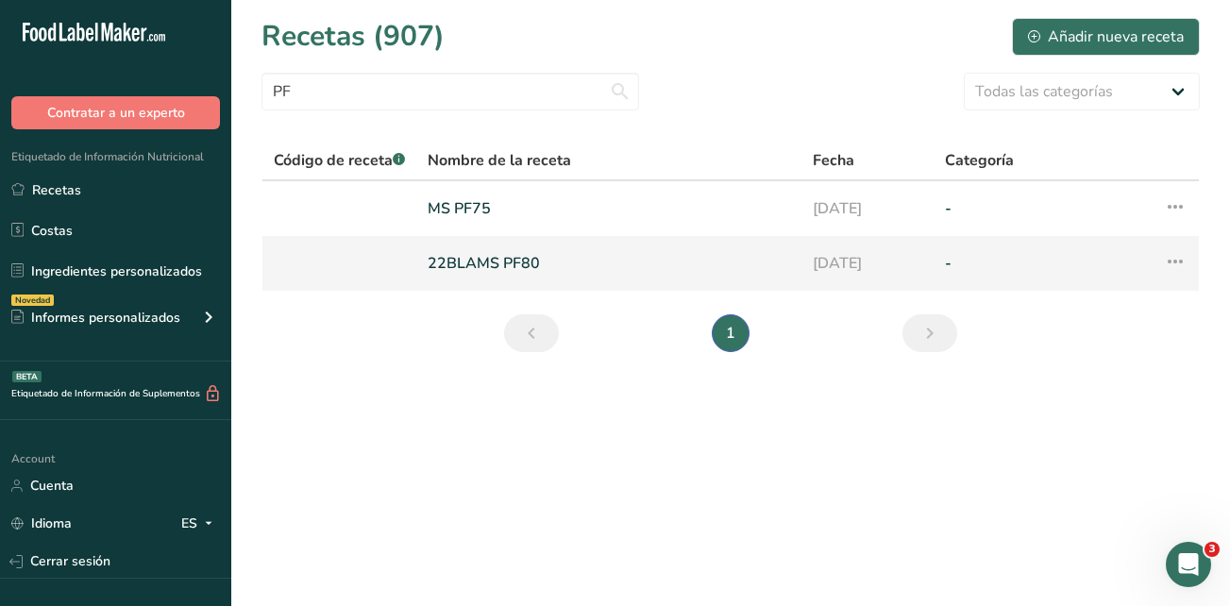
click at [507, 269] on link "22BLAMS PF80" at bounding box center [609, 263] width 362 height 40
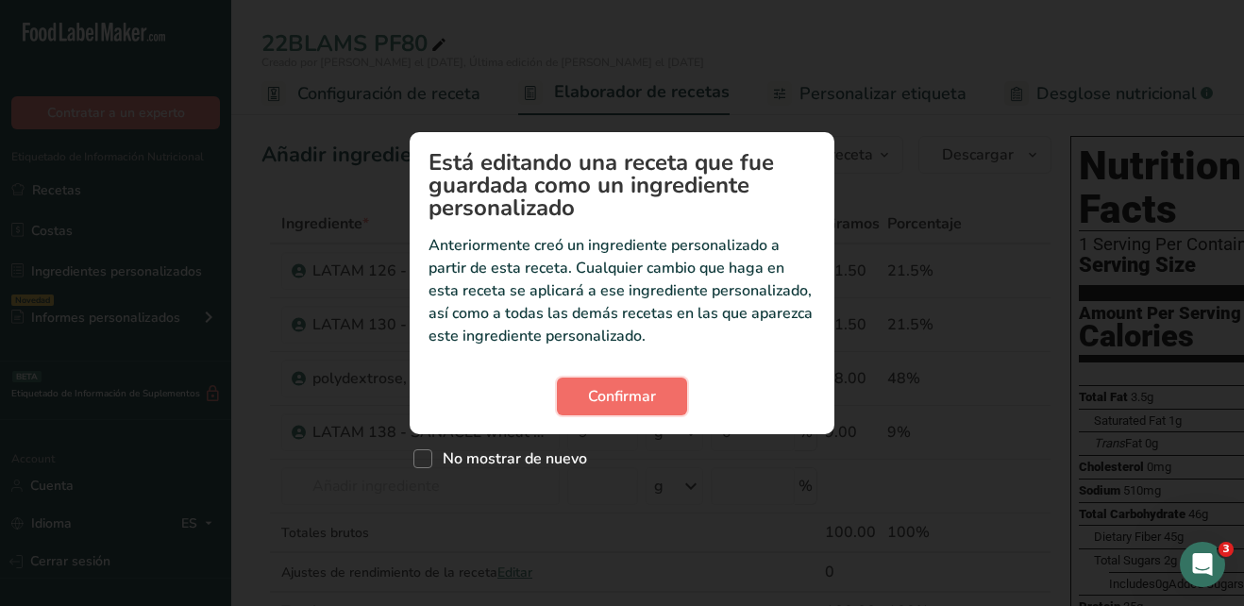
click at [619, 411] on button "Confirmar" at bounding box center [622, 397] width 130 height 38
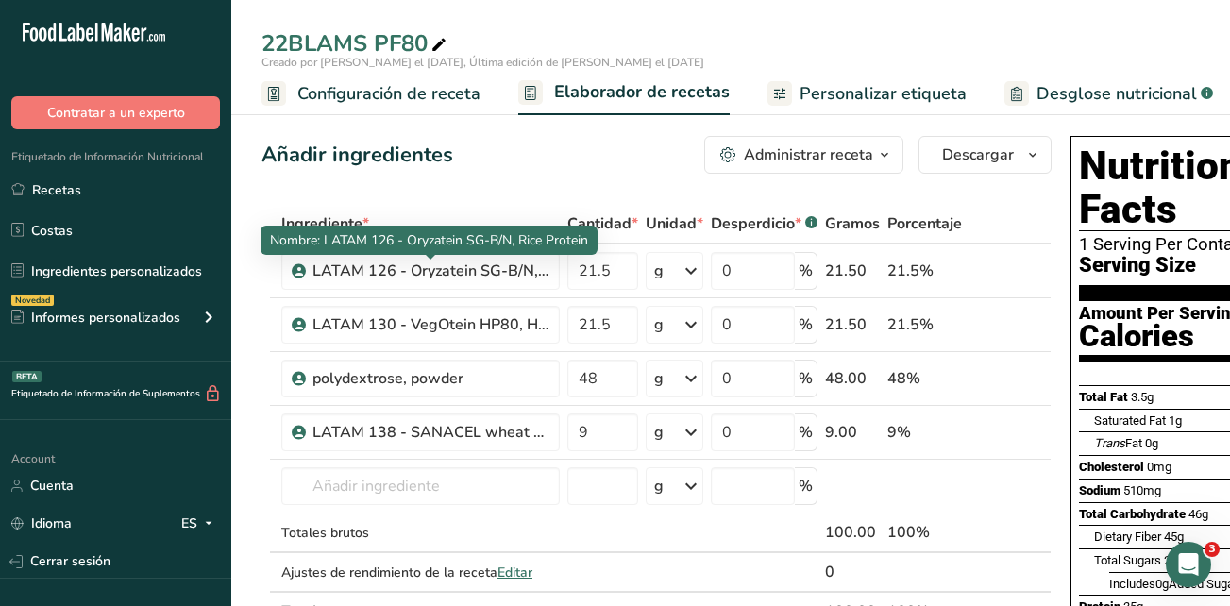
click at [594, 240] on div "Nombre: LATAM 126 - Oryzatein SG-B/N, Rice Protein" at bounding box center [428, 240] width 337 height 29
drag, startPoint x: 586, startPoint y: 241, endPoint x: 410, endPoint y: 245, distance: 176.6
click at [410, 245] on span "Nombre: LATAM 126 - Oryzatein SG-B/N, Rice Protein" at bounding box center [429, 240] width 318 height 18
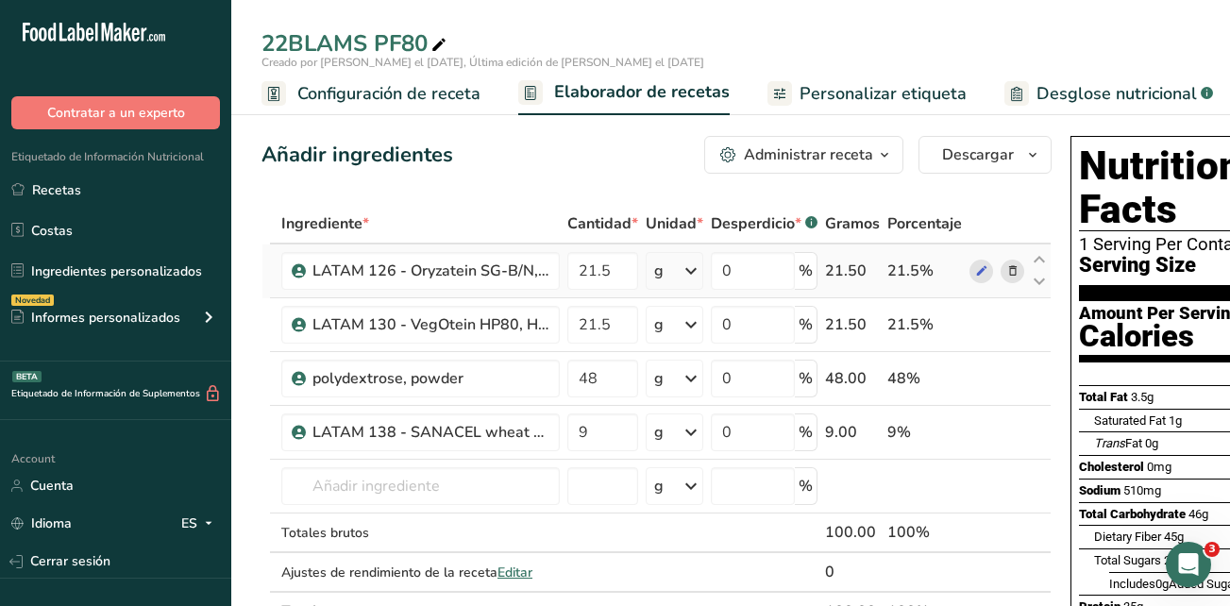
copy span "Oryzatein SG-B/N, Rice Protei"
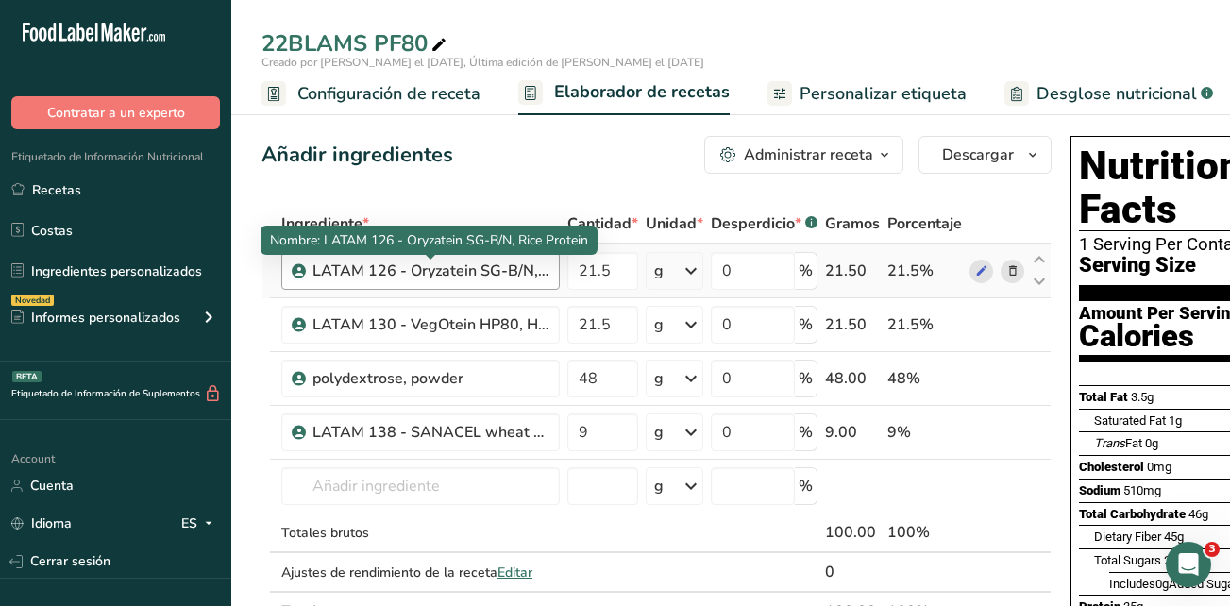
click at [526, 275] on div "LATAM 126 - Oryzatein SG-B/N, Rice Protein" at bounding box center [430, 271] width 236 height 23
